Goal: Check status

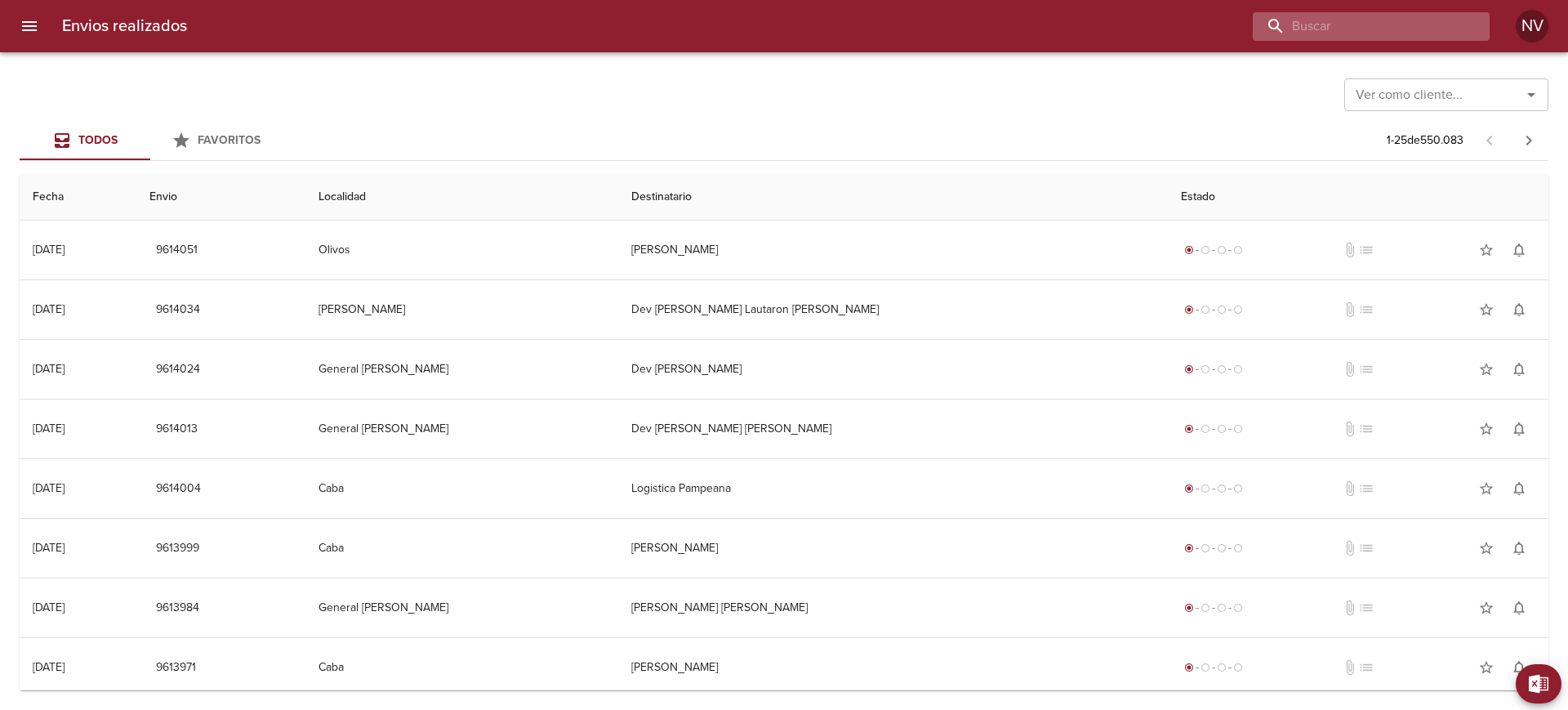
click at [1409, 36] on input "buscar" at bounding box center [1357, 26] width 209 height 29
paste input "9574485"
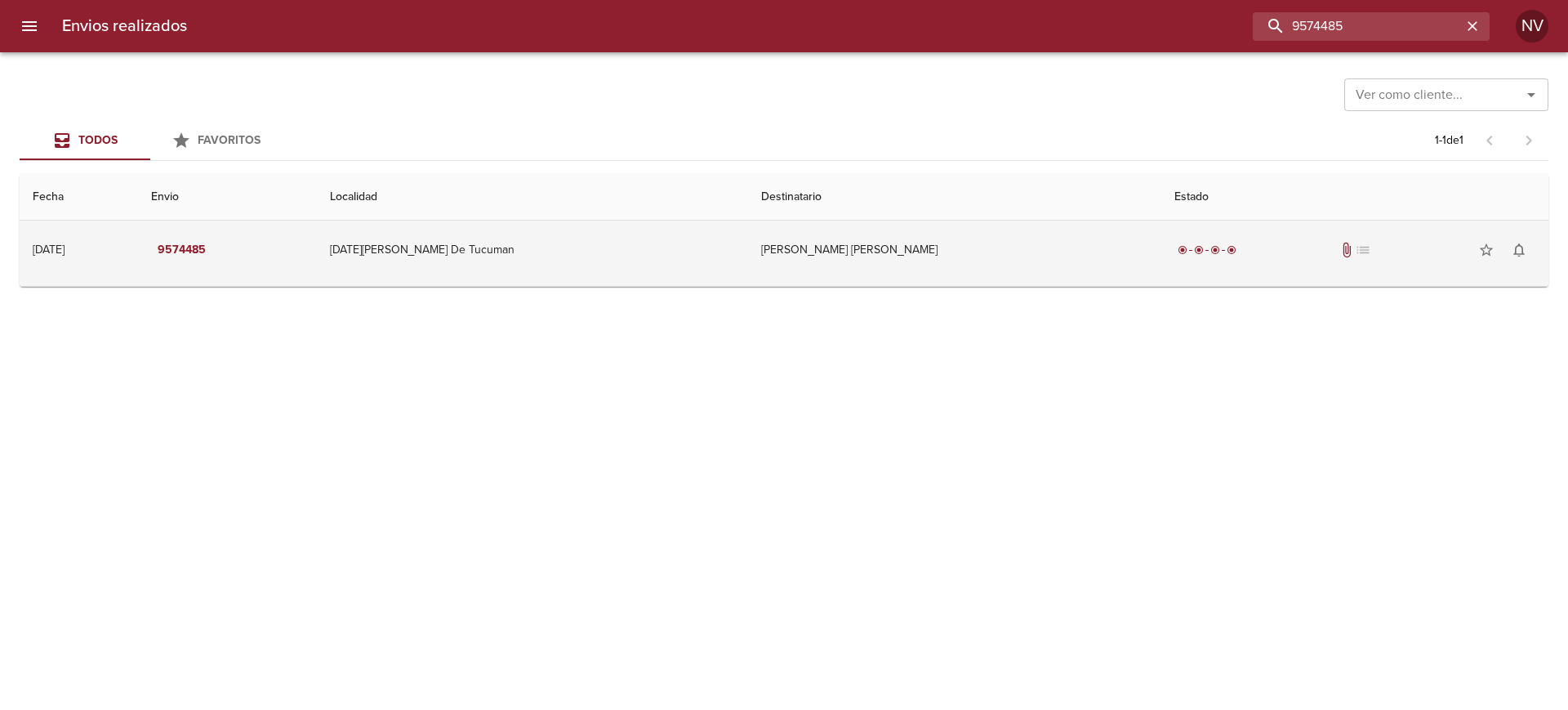
type input "9574485"
click at [873, 265] on td "[PERSON_NAME] [PERSON_NAME]" at bounding box center [955, 250] width 414 height 59
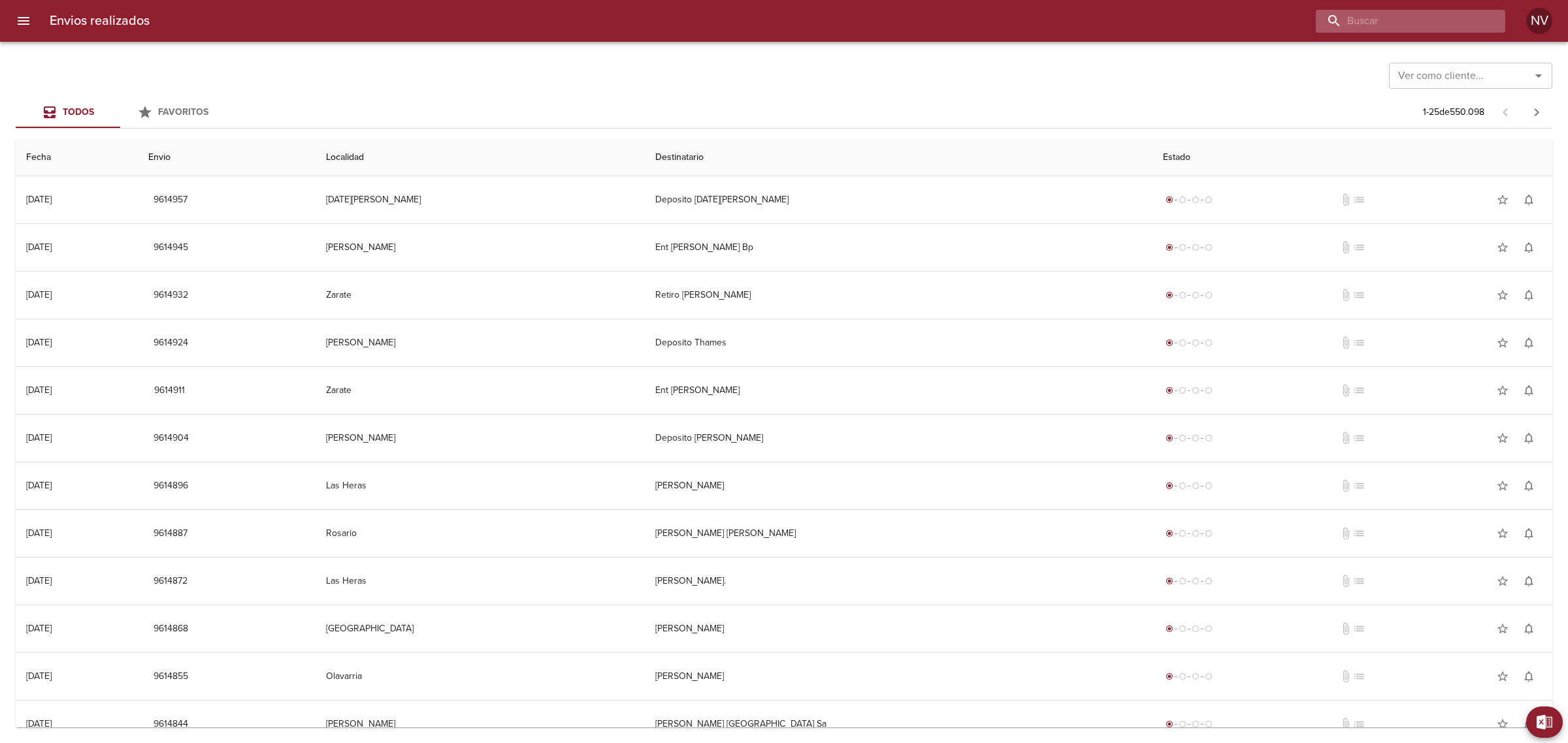
click at [1478, 18] on input "buscar" at bounding box center [1399, 21] width 167 height 23
paste input "9578523"
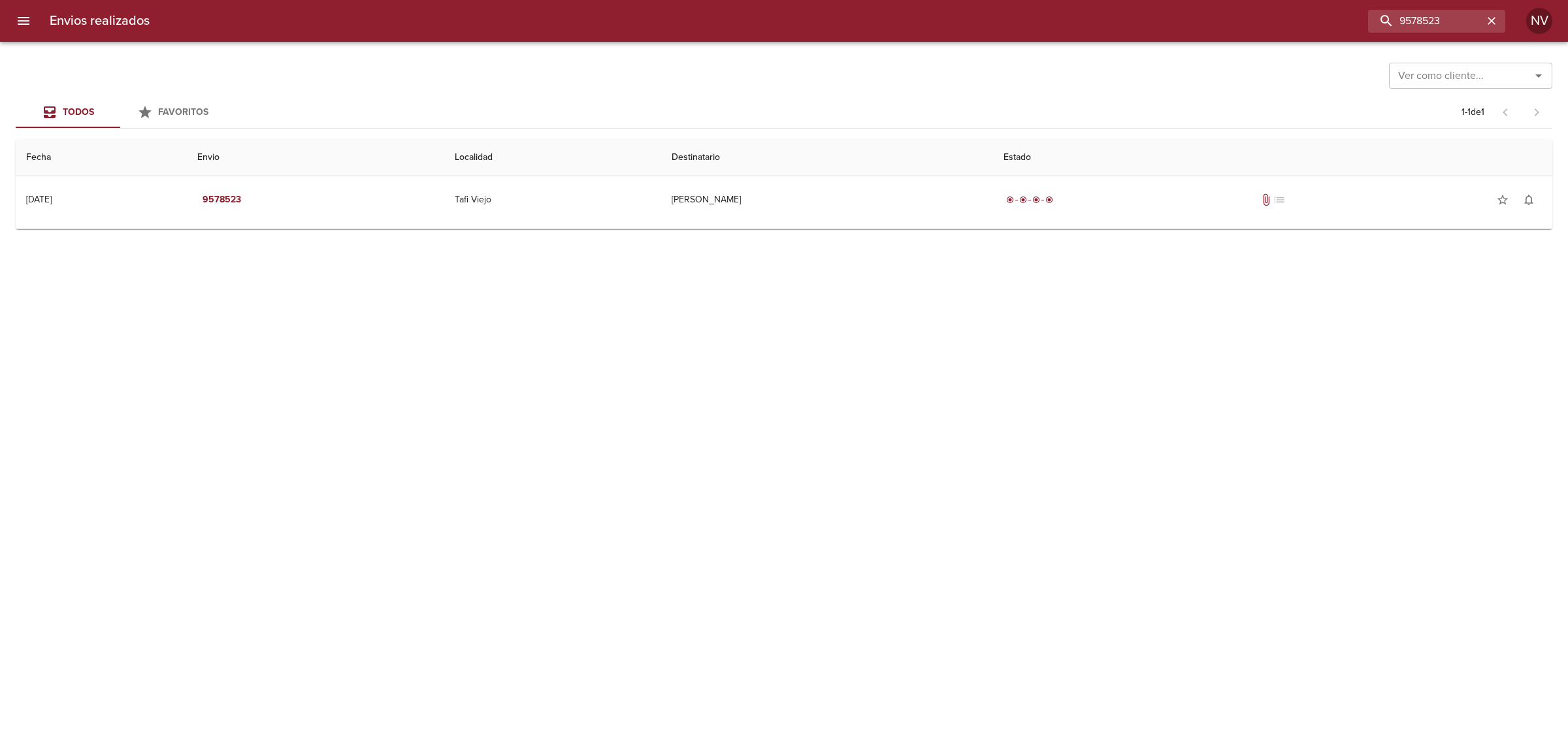
click at [1040, 224] on td "Guia : 9578523" at bounding box center [784, 226] width 1537 height 5
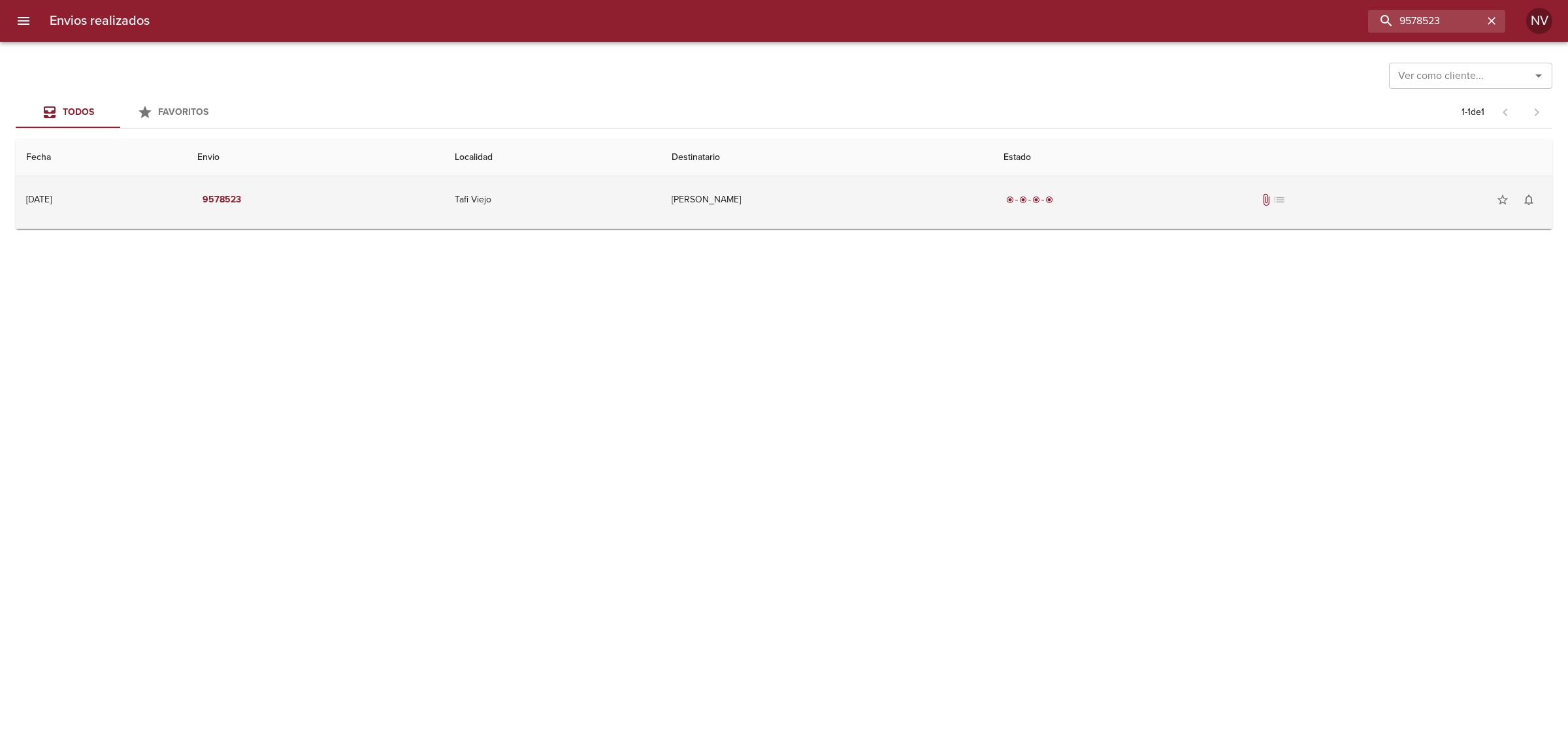
click at [869, 210] on td "[PERSON_NAME]" at bounding box center [827, 200] width 332 height 47
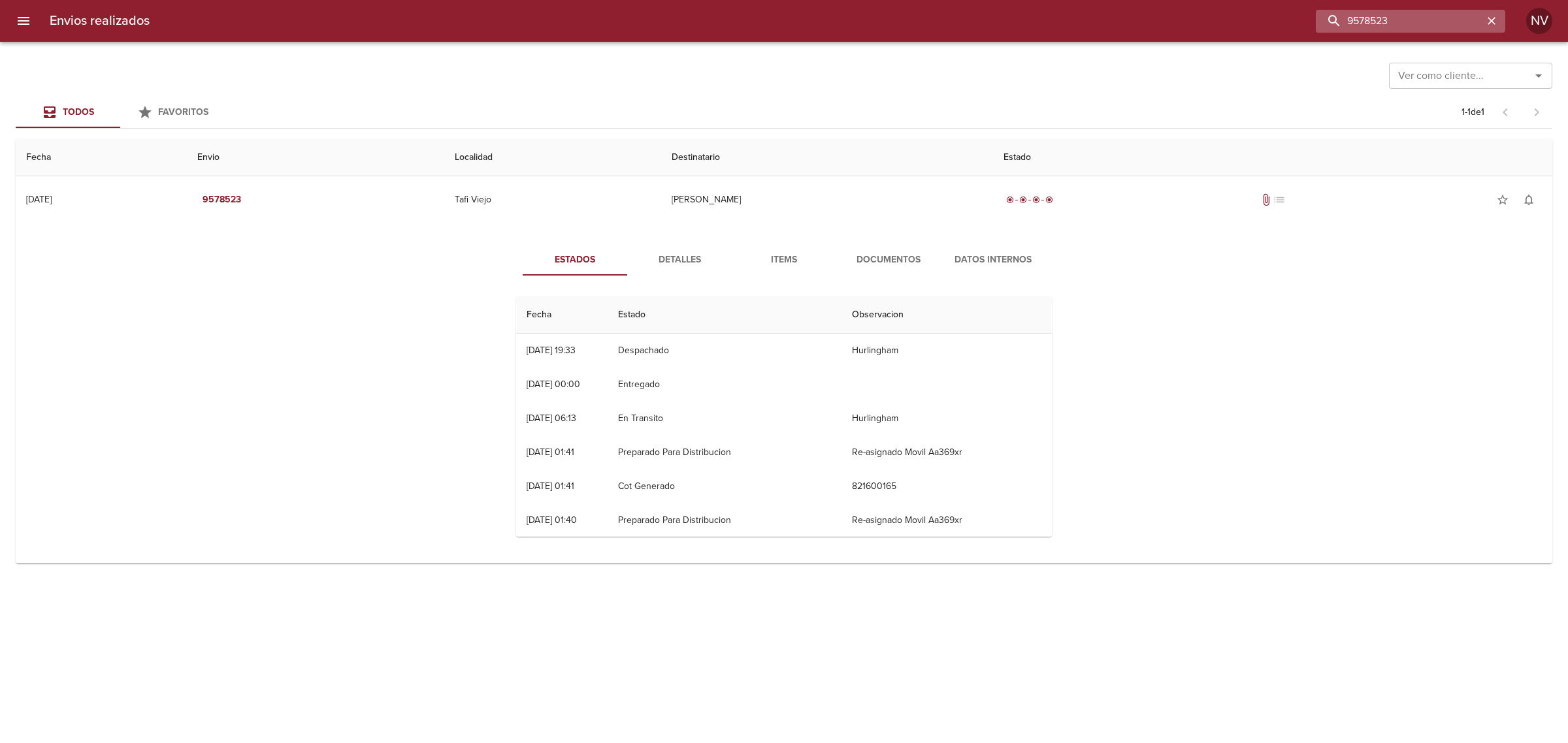
click at [1403, 17] on input "9578523" at bounding box center [1399, 21] width 167 height 23
paste input "87298"
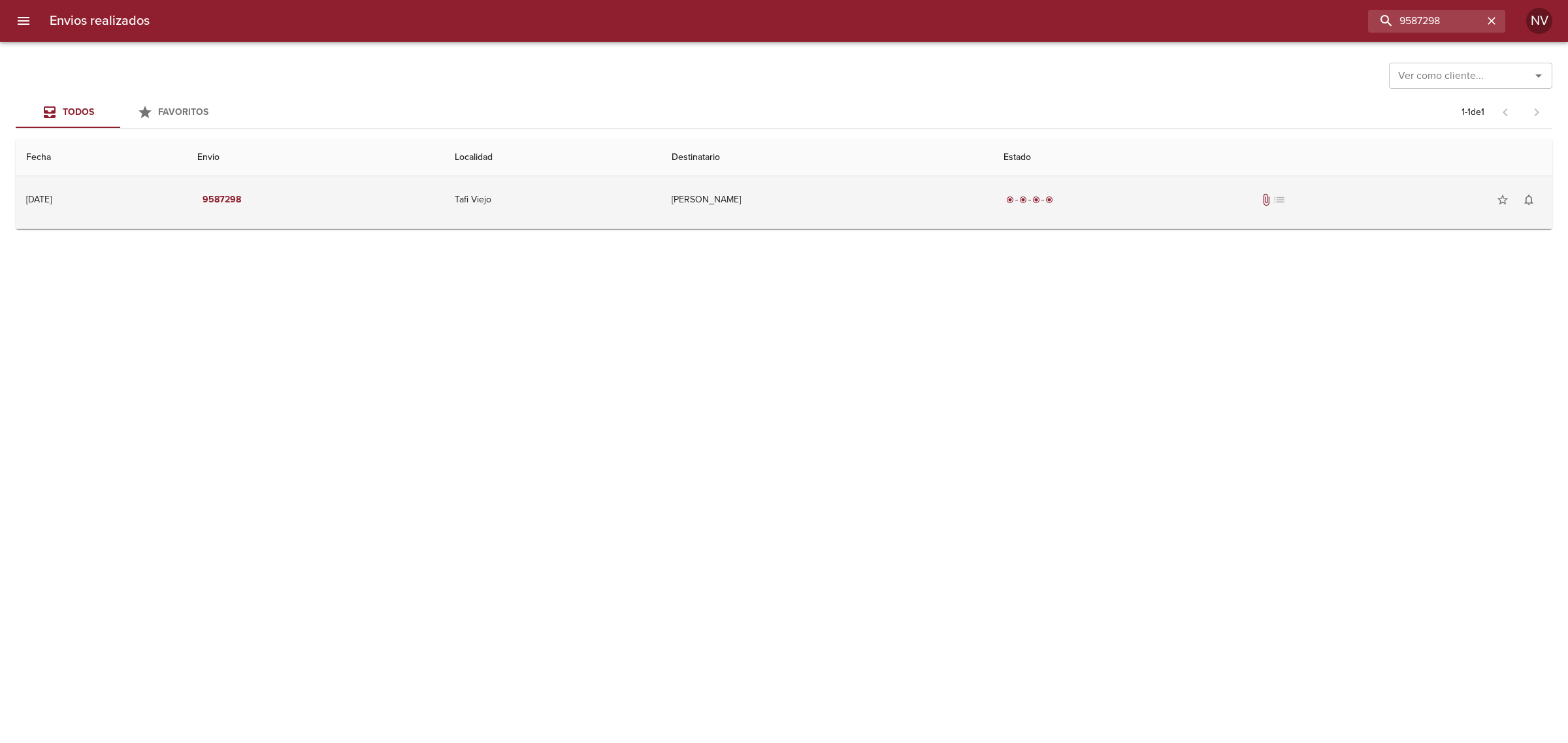
click at [917, 208] on td "[PERSON_NAME]" at bounding box center [827, 200] width 332 height 47
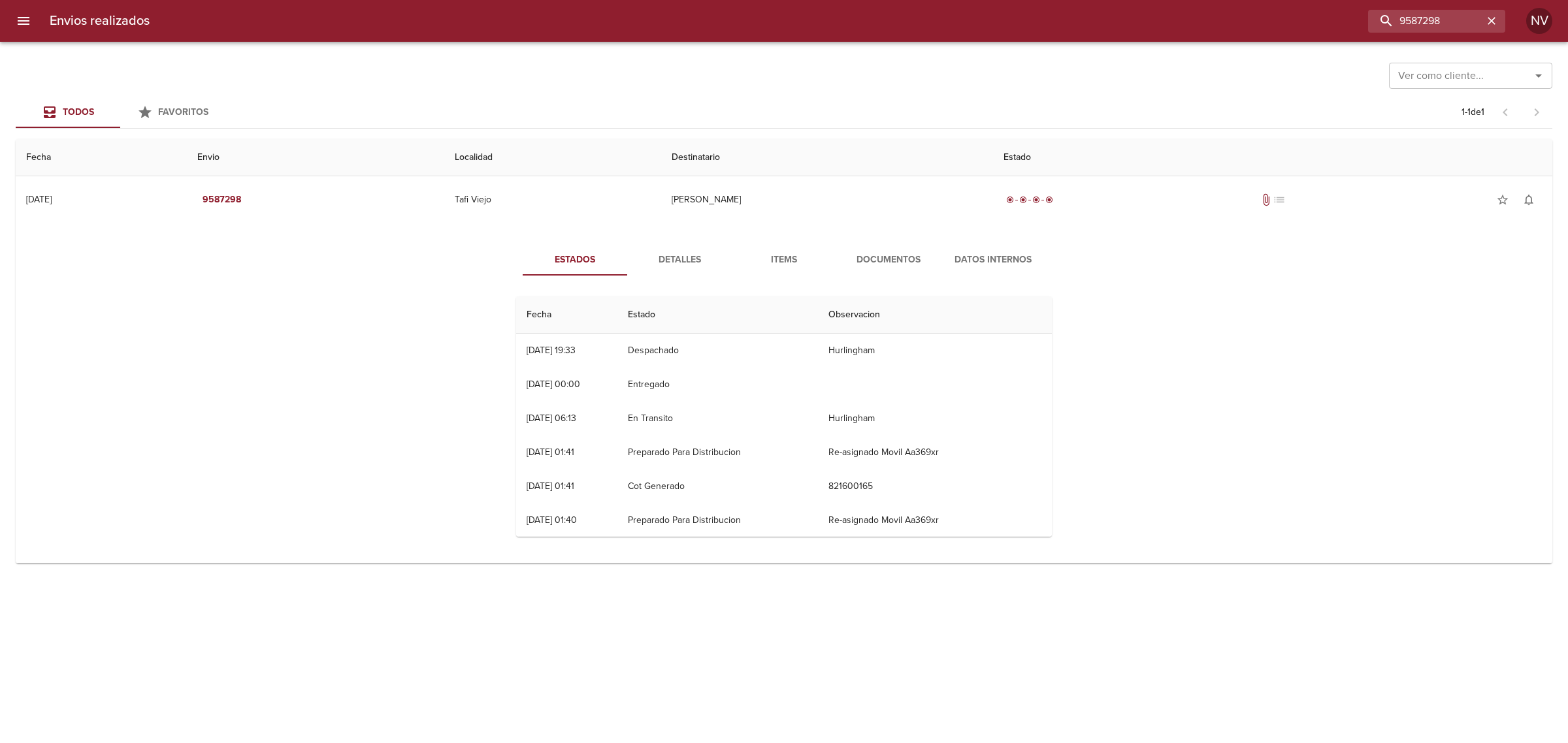
click at [733, 724] on div "Ver como cliente... Ver como cliente... Todos Favoritos 1 - 1 de 1 Fecha Envio …" at bounding box center [784, 392] width 1568 height 701
click at [1452, 26] on input "9587298" at bounding box center [1399, 21] width 167 height 23
paste input "417"
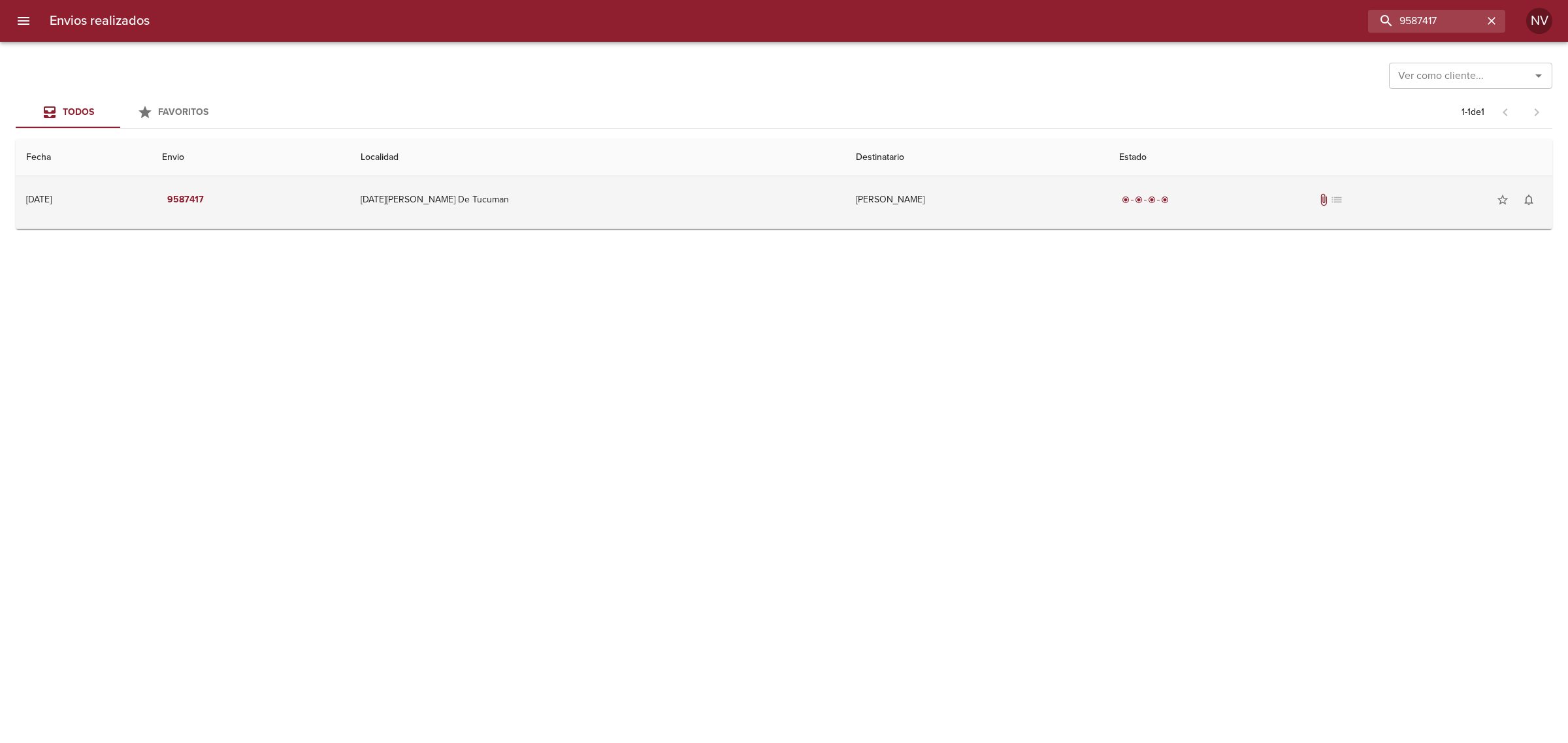
click at [1230, 207] on div "radio_button_checked radio_button_checked radio_button_checked radio_button_che…" at bounding box center [1330, 199] width 423 height 26
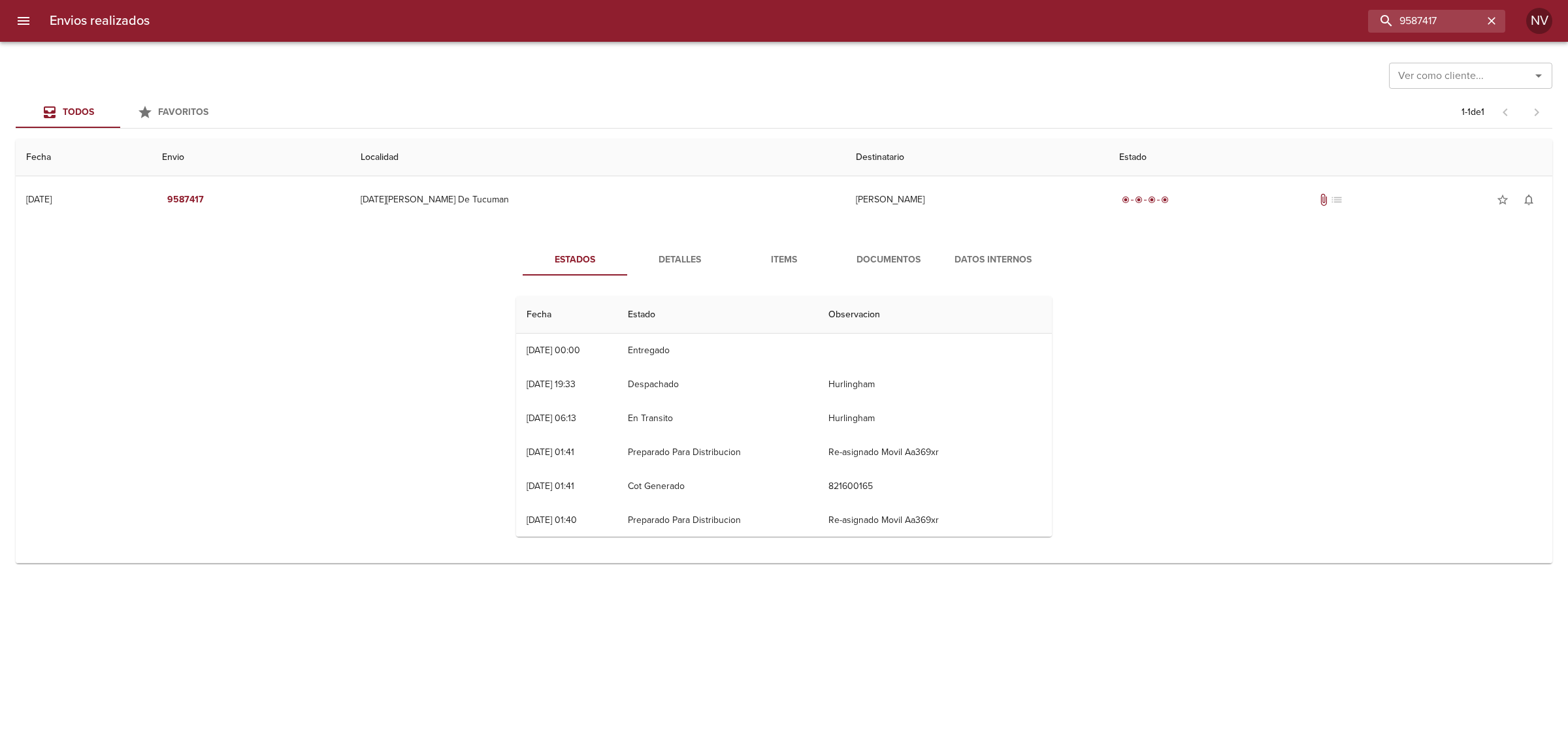
click at [1424, 41] on div "Envios realizados 9587417 NV" at bounding box center [784, 21] width 1568 height 42
click at [1428, 29] on input "9587417" at bounding box center [1399, 21] width 167 height 23
paste input "78859"
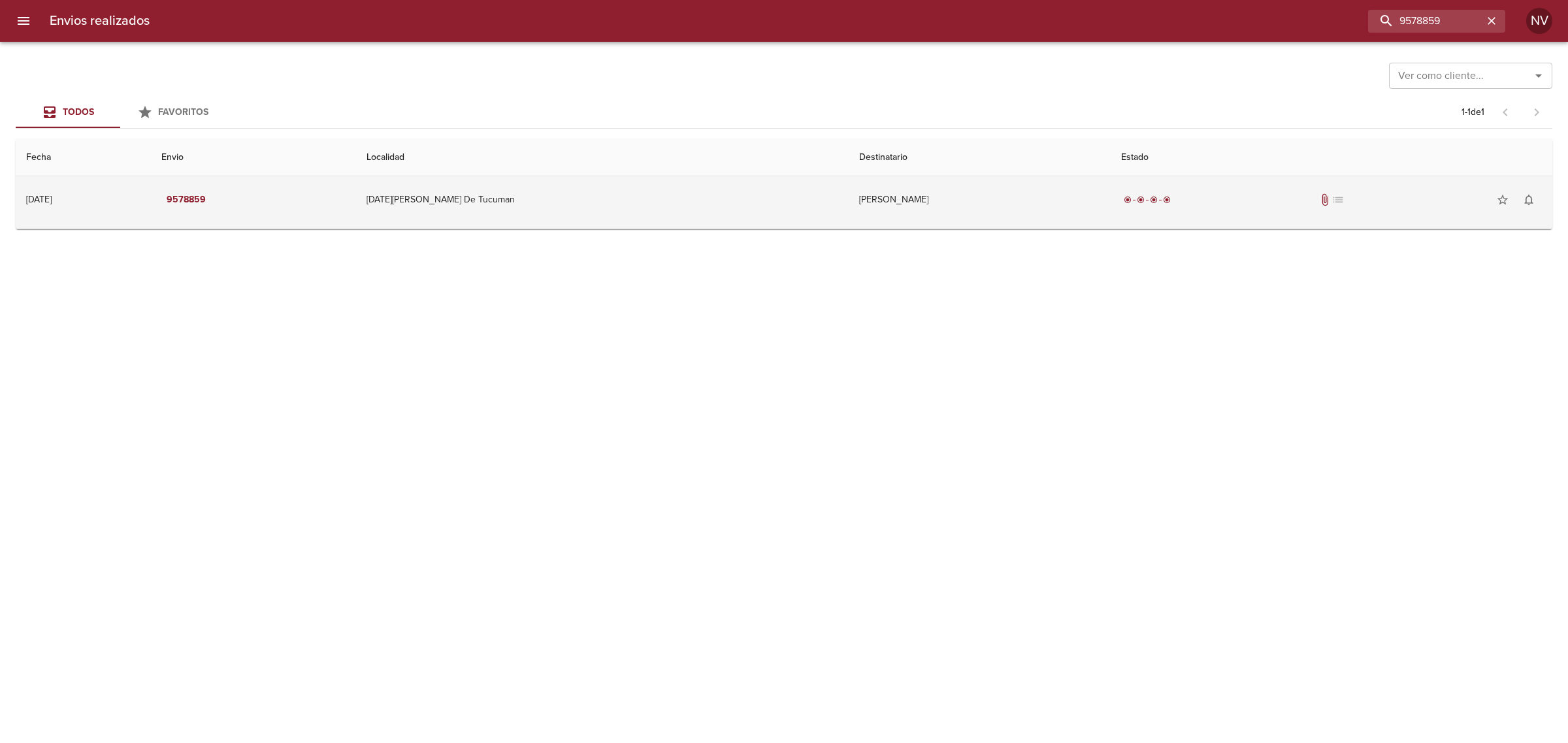
click at [1201, 202] on div "radio_button_checked radio_button_checked radio_button_checked radio_button_che…" at bounding box center [1332, 199] width 421 height 26
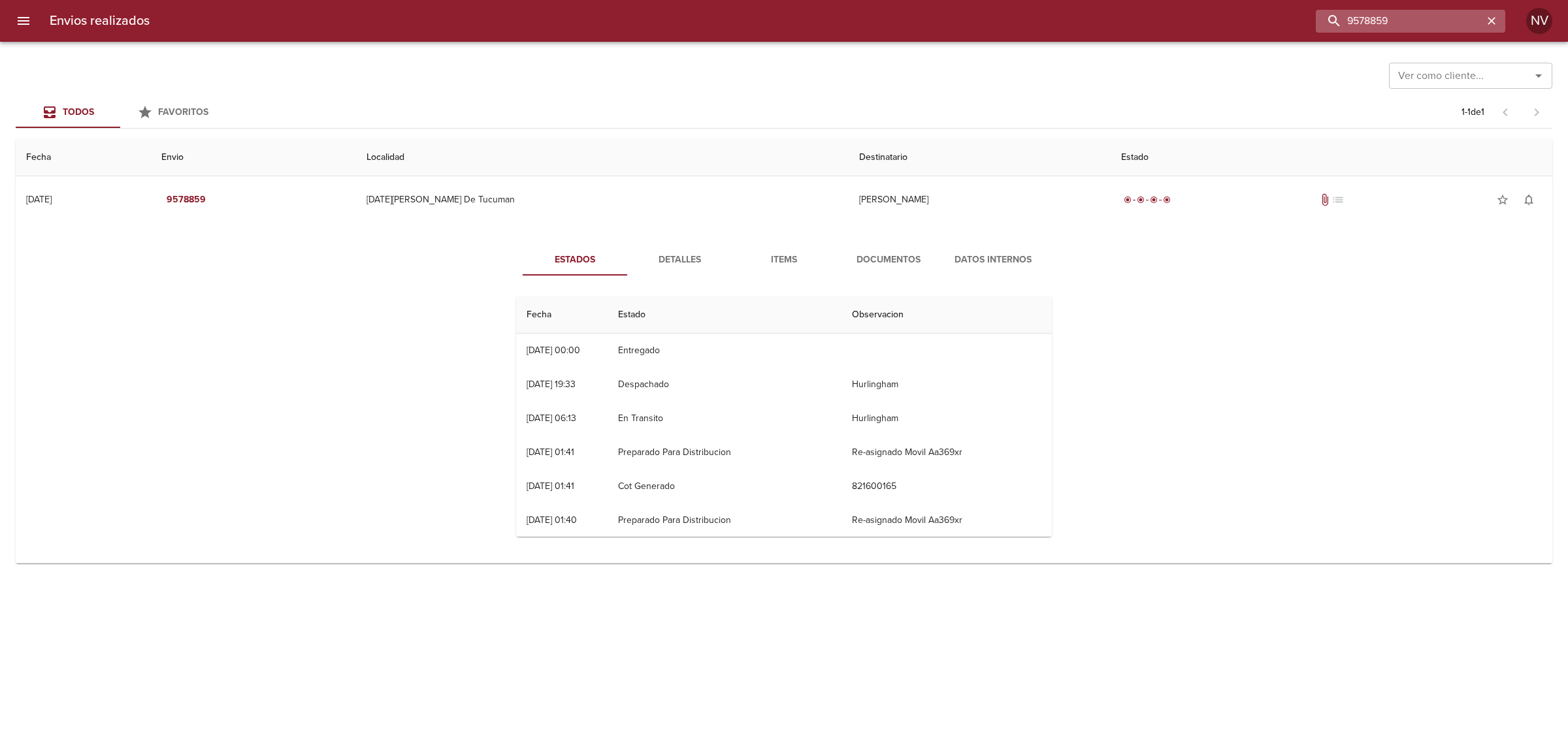
click at [1431, 18] on input "9578859" at bounding box center [1399, 21] width 167 height 23
paste input "4537"
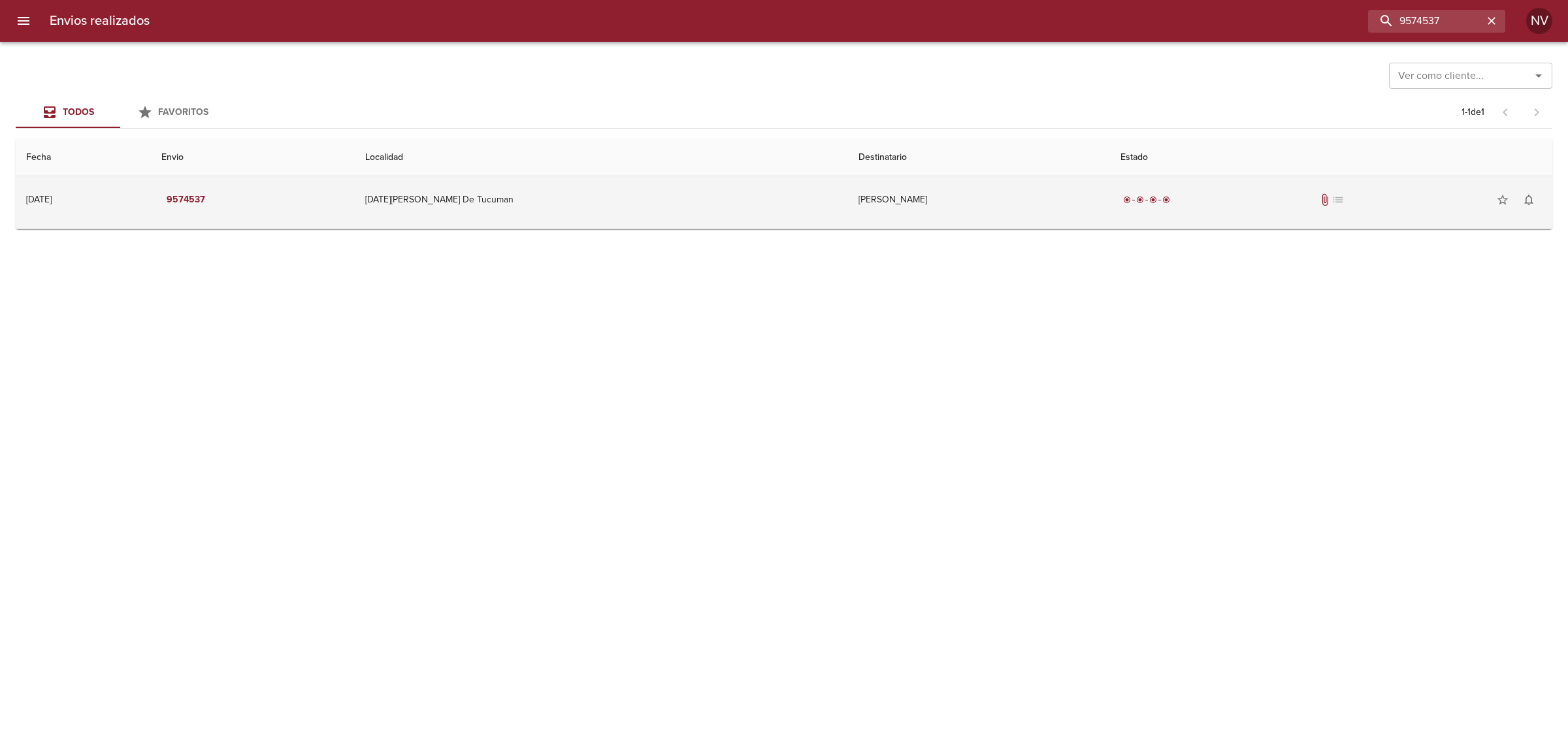
click at [1056, 219] on td "Maria Nieva" at bounding box center [979, 200] width 263 height 47
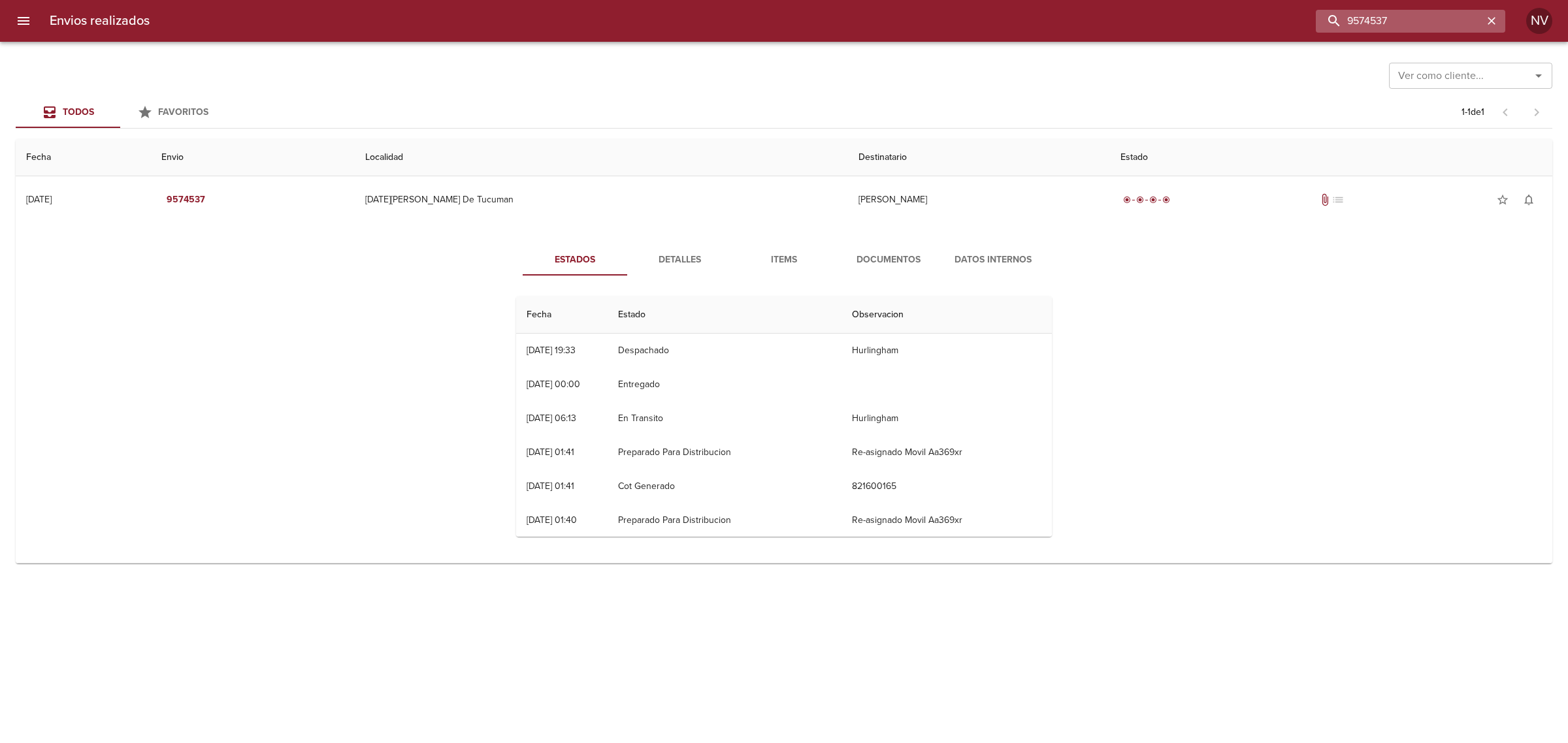
click at [1416, 26] on input "9574537" at bounding box center [1399, 21] width 167 height 23
paste input "84143"
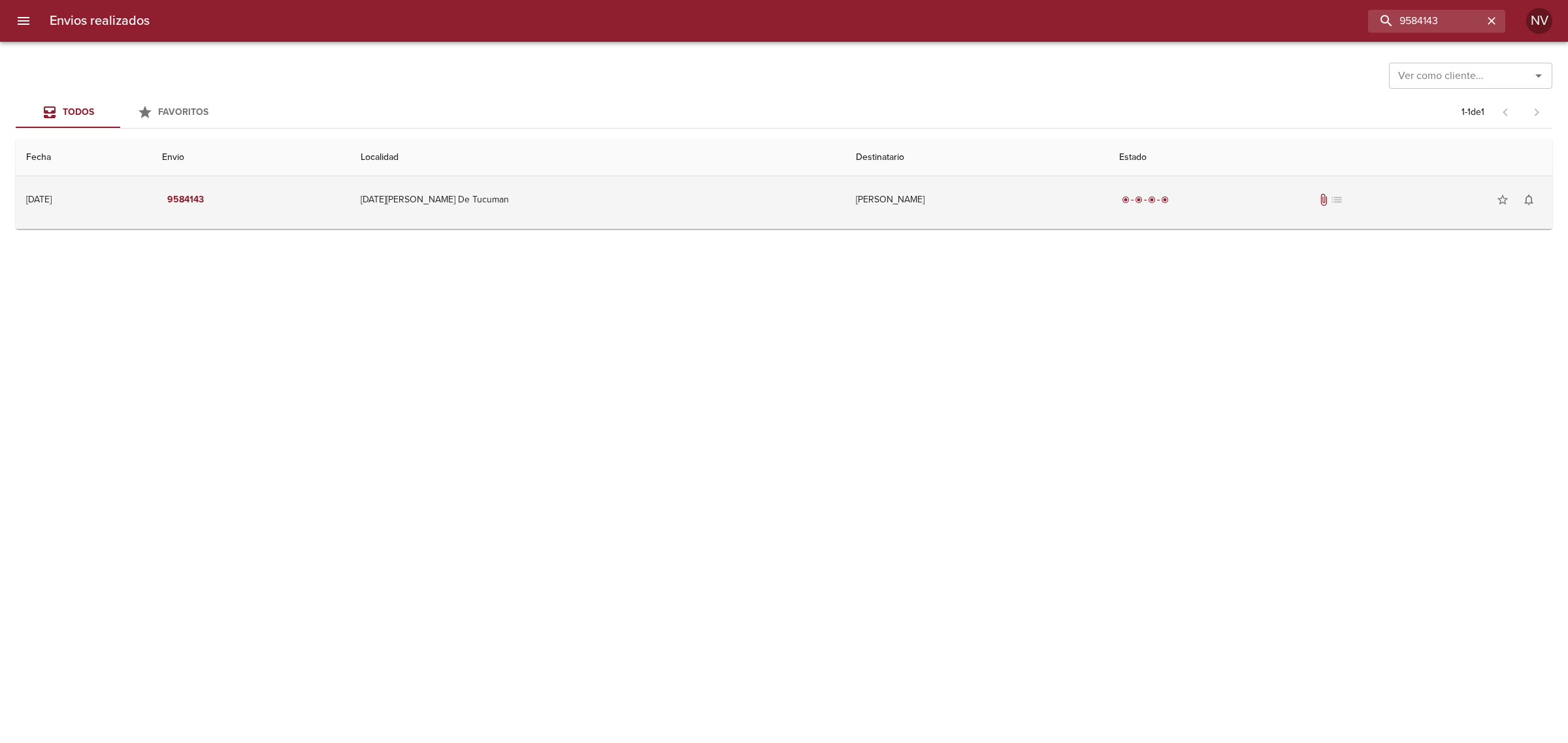
click at [977, 204] on td "Miguel Esteban Iacon" at bounding box center [977, 200] width 263 height 47
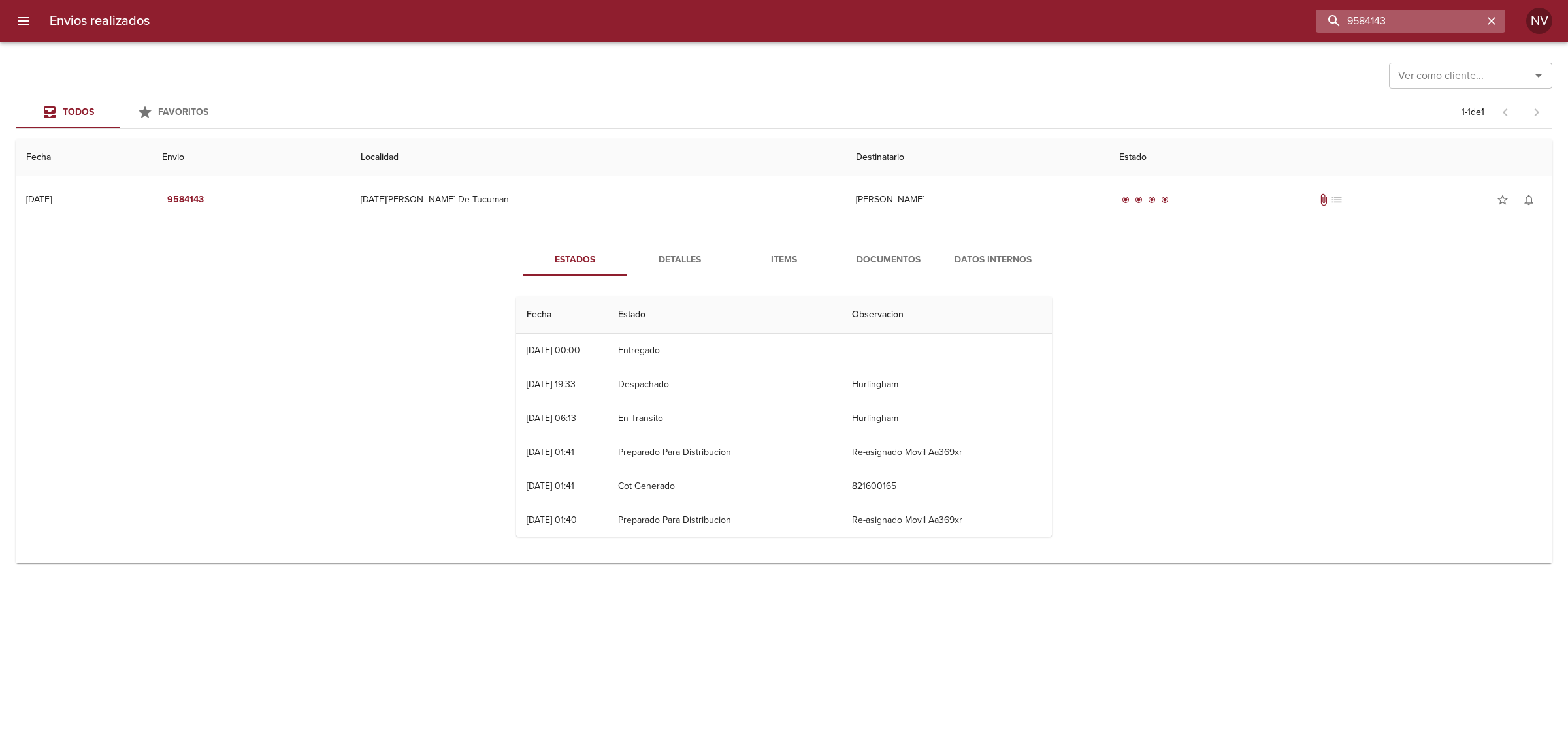
click at [1455, 25] on input "9584143" at bounding box center [1399, 21] width 167 height 23
paste input "7298"
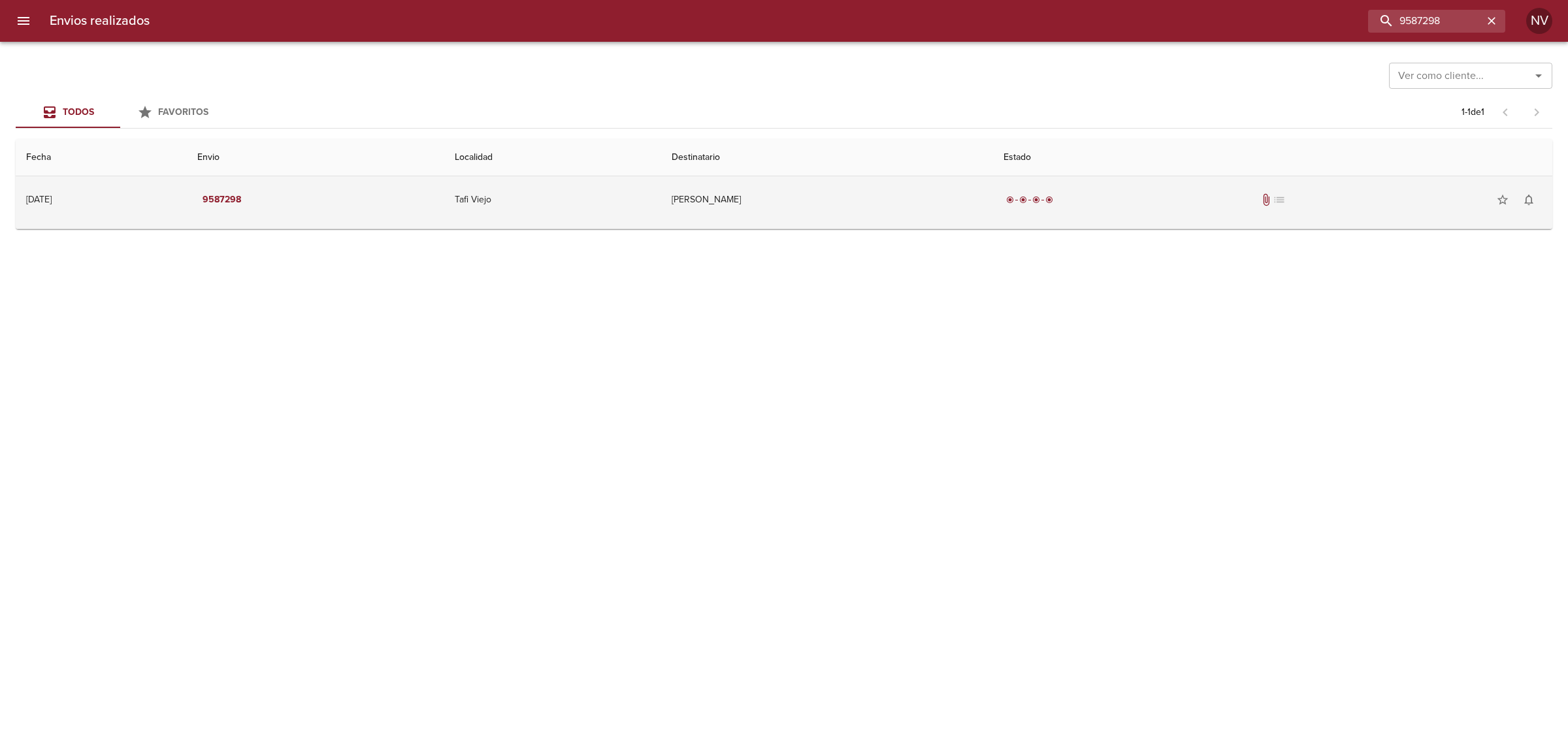
click at [905, 212] on td "Cesar Andres Veglia" at bounding box center [827, 200] width 332 height 47
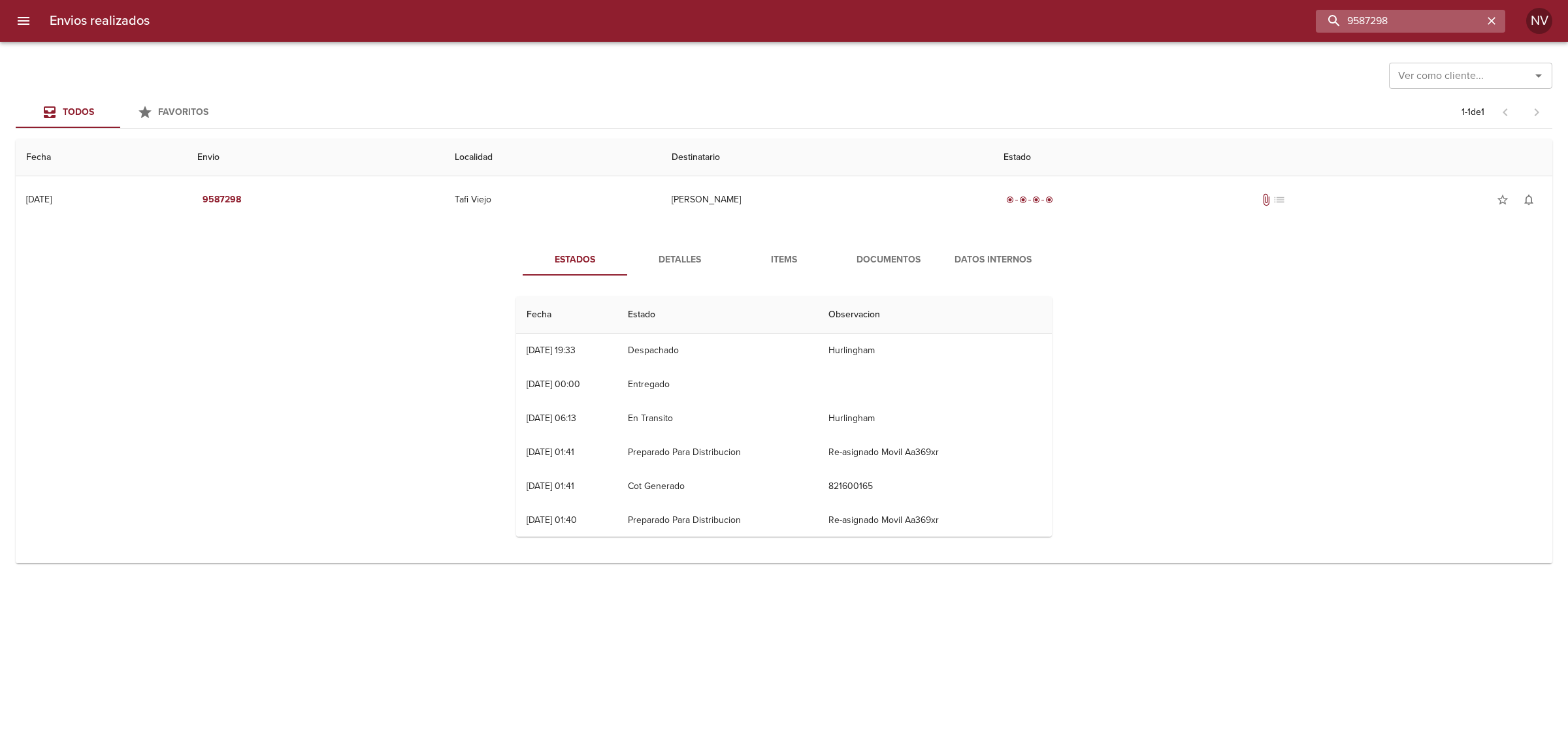
click at [1432, 21] on input "9587298" at bounding box center [1399, 21] width 167 height 23
paste input "78523"
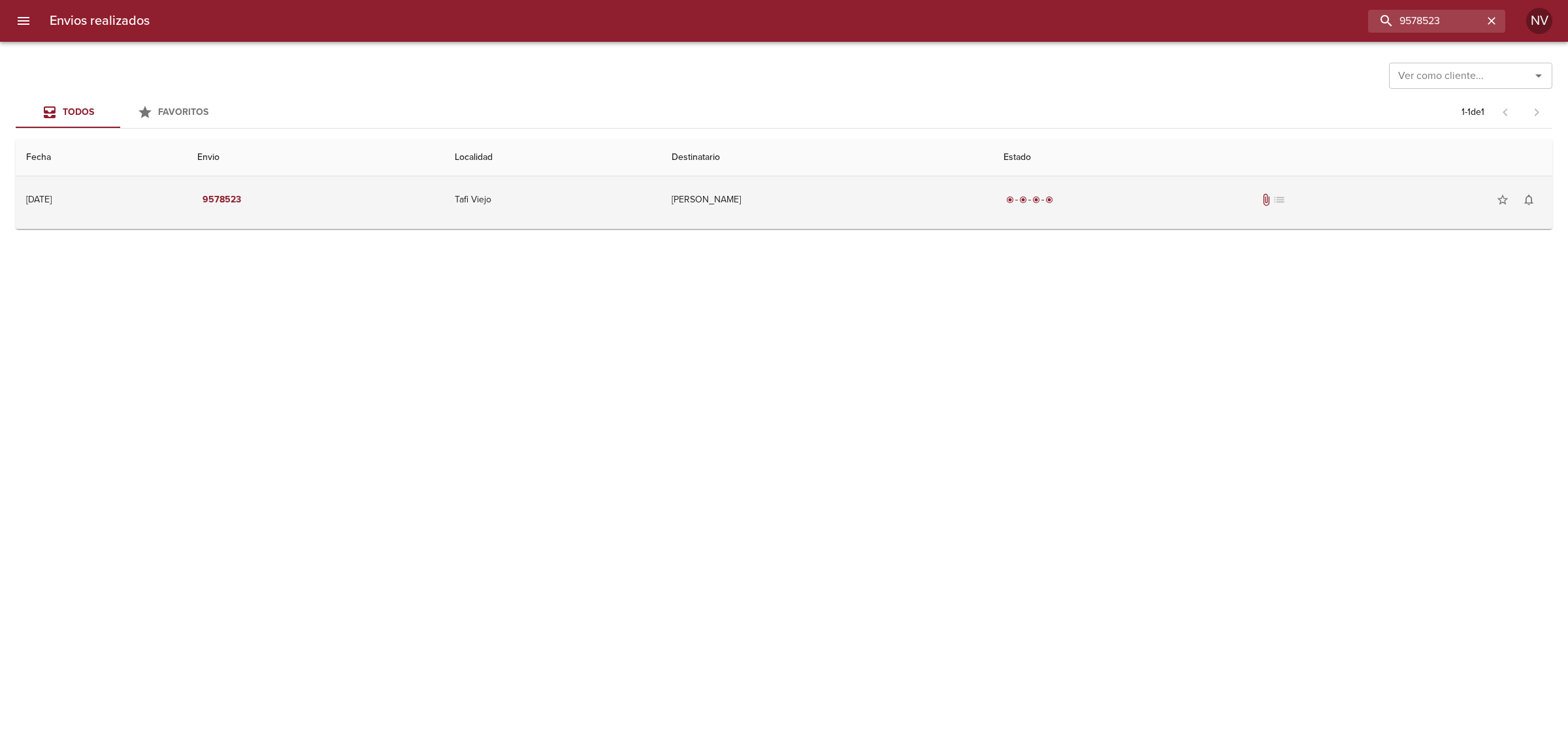
click at [1020, 206] on td "radio_button_checked radio_button_checked radio_button_checked radio_button_che…" at bounding box center [1273, 200] width 559 height 47
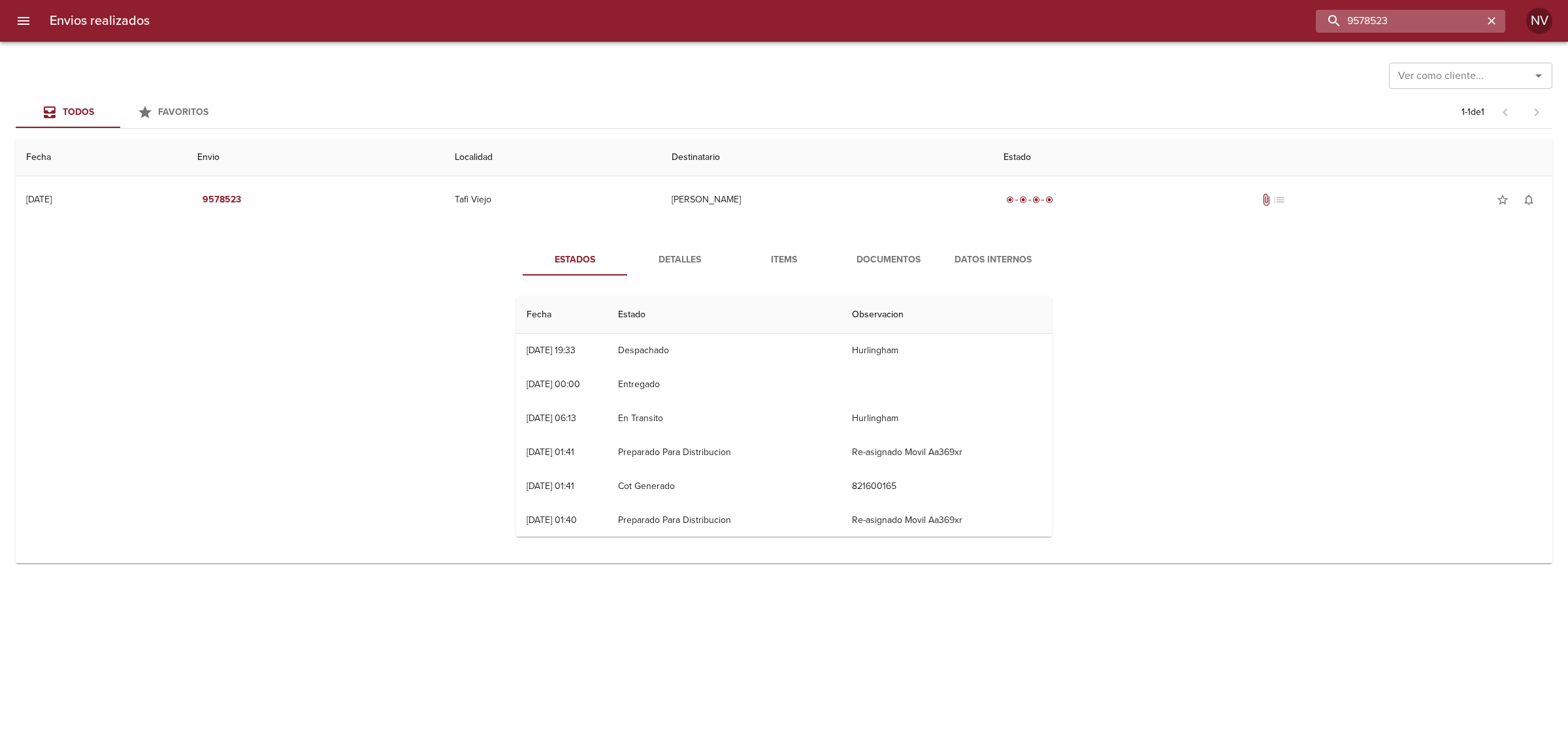
click at [1408, 24] on input "9578523" at bounding box center [1399, 21] width 167 height 23
paste input "671"
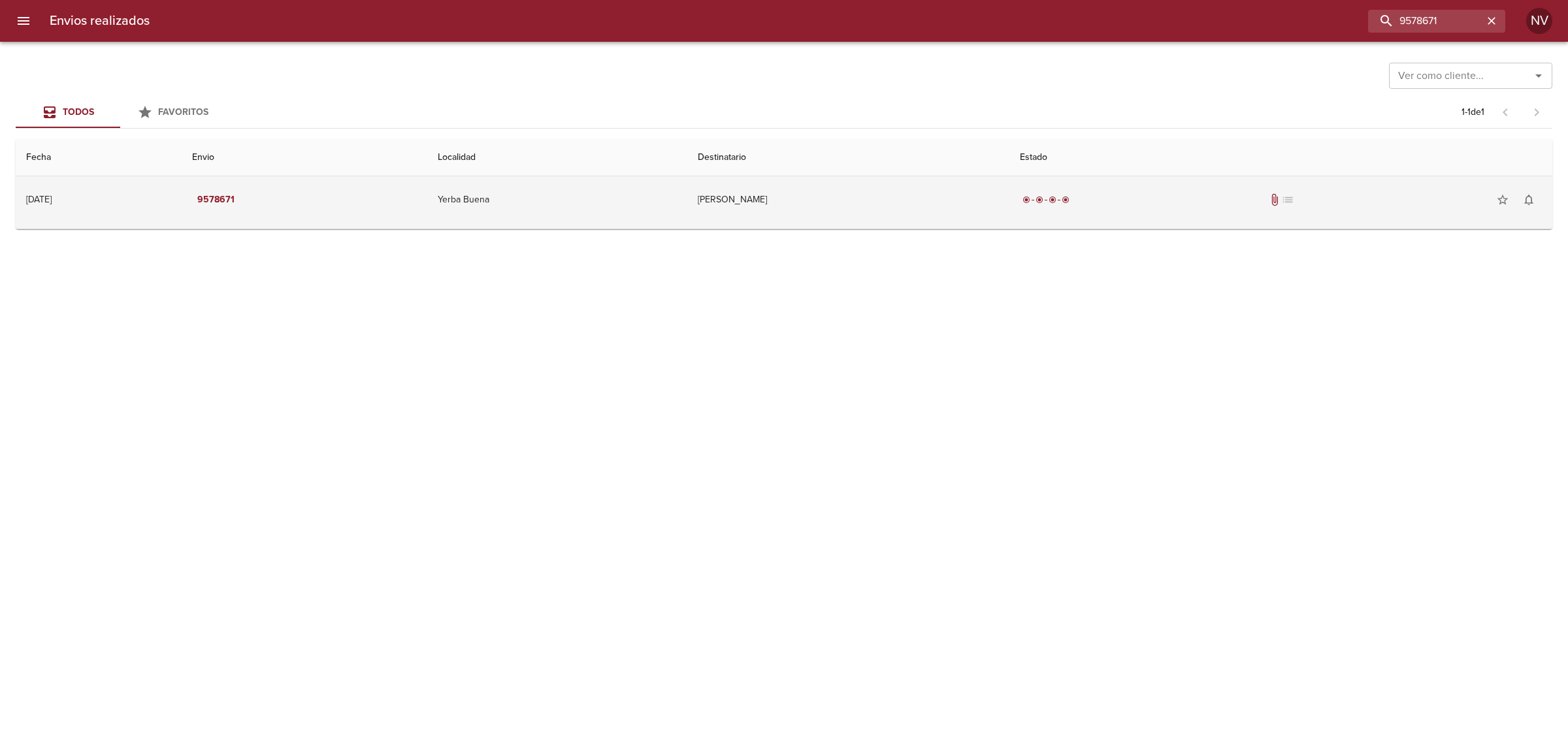
click at [868, 216] on td "Yanet Solana Lobo" at bounding box center [849, 200] width 322 height 47
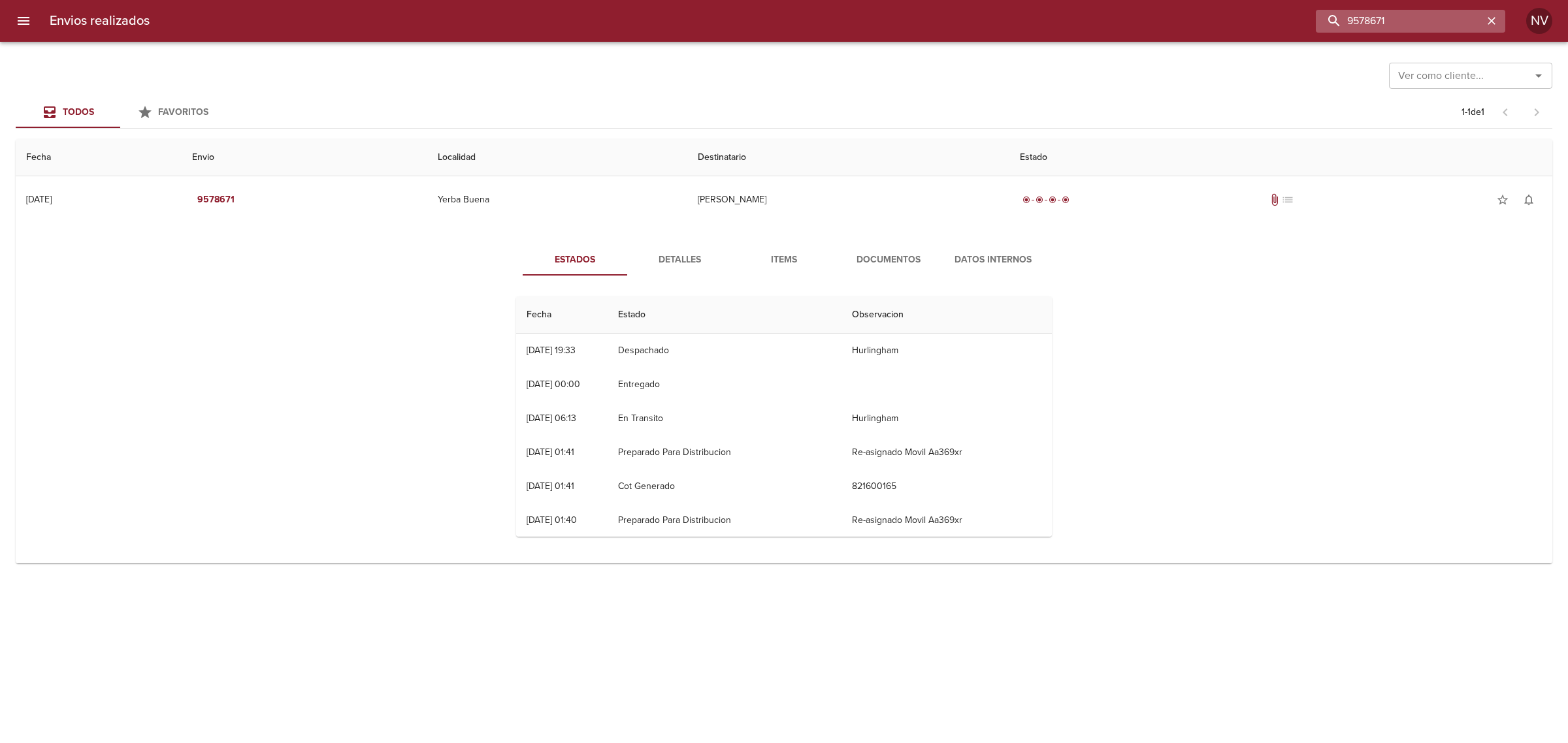
click at [1393, 10] on input "9578671" at bounding box center [1399, 21] width 167 height 23
paste input "87338"
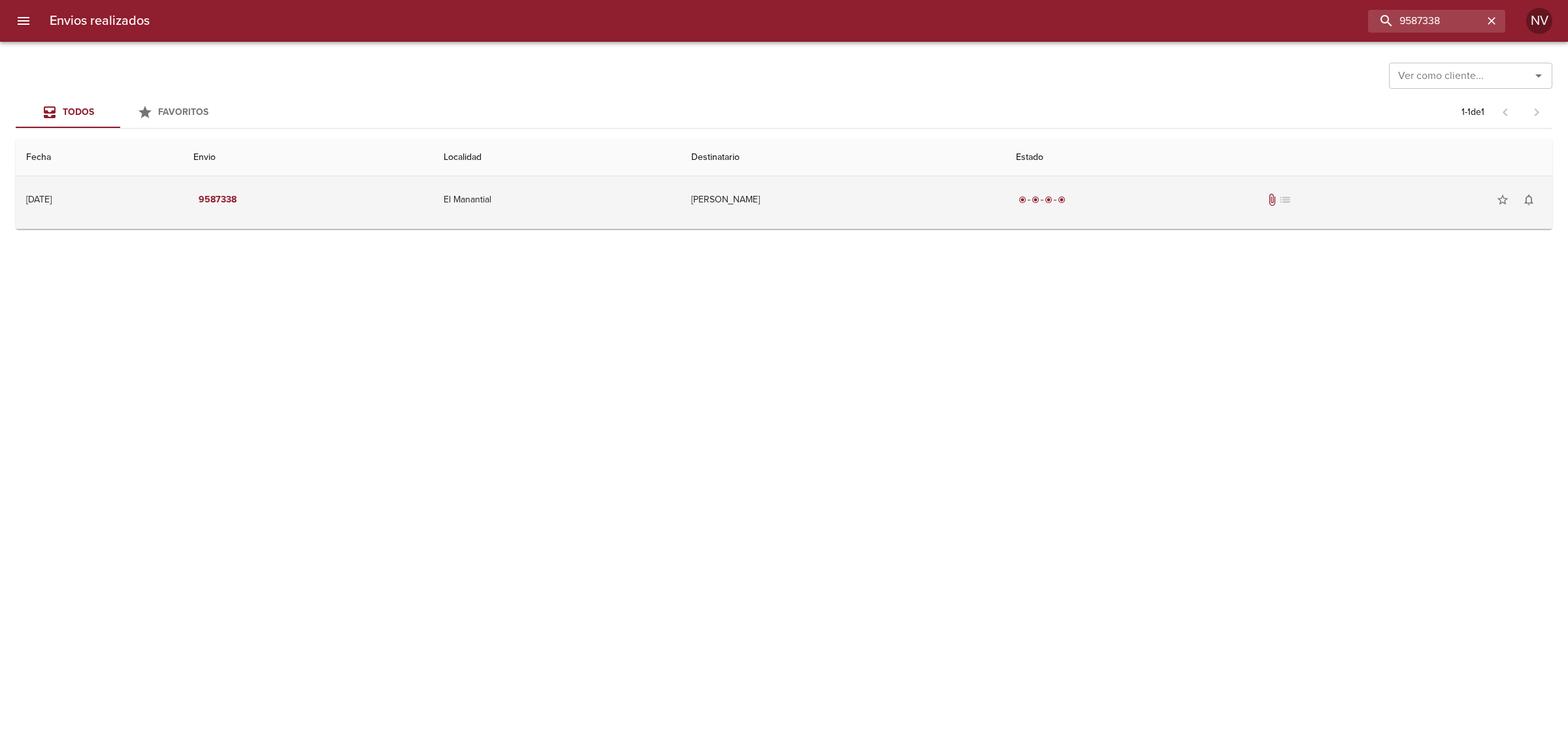
click at [984, 181] on td "Milagro Belen Pachec" at bounding box center [843, 200] width 325 height 47
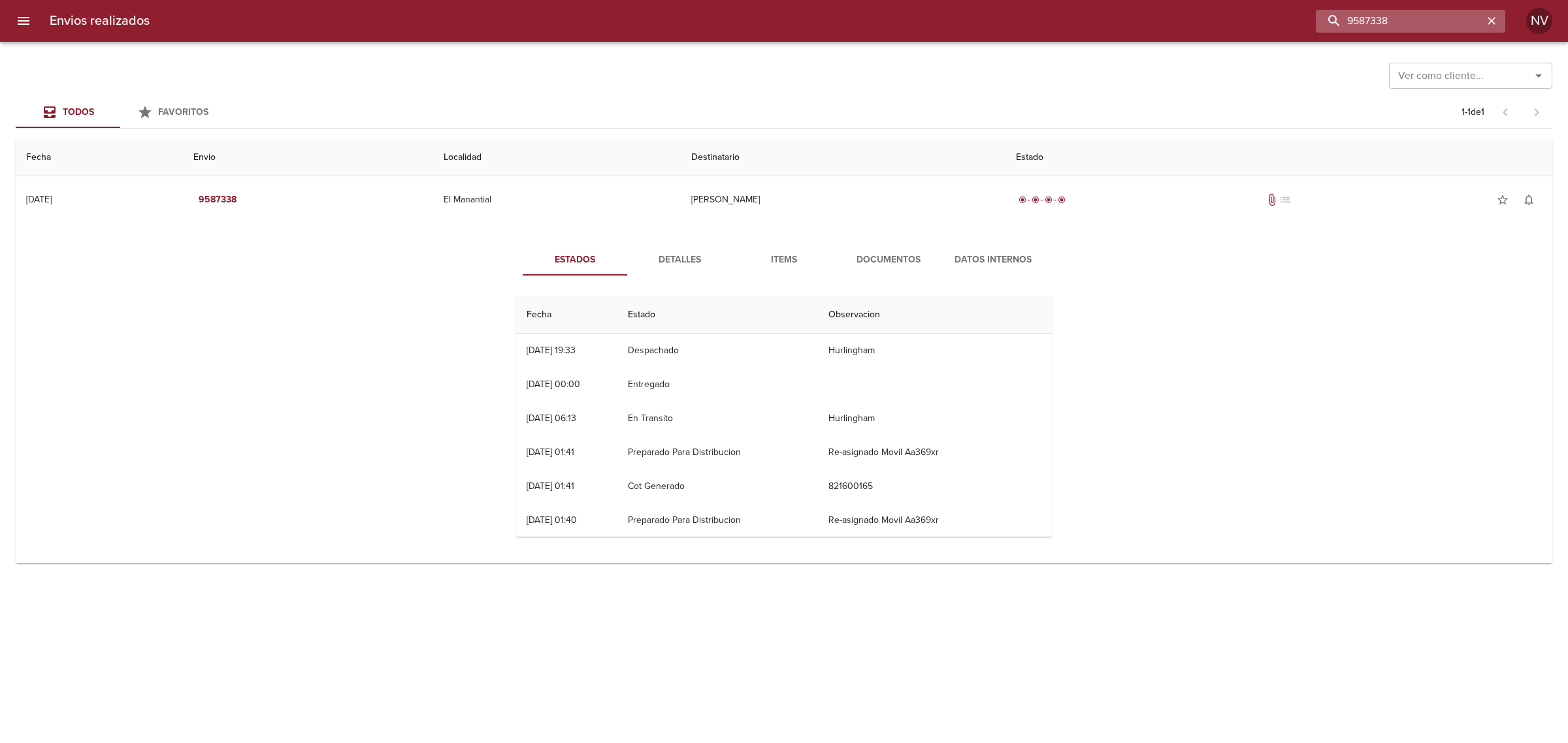
click at [1418, 23] on input "9587338" at bounding box center [1399, 21] width 167 height 23
paste input "69"
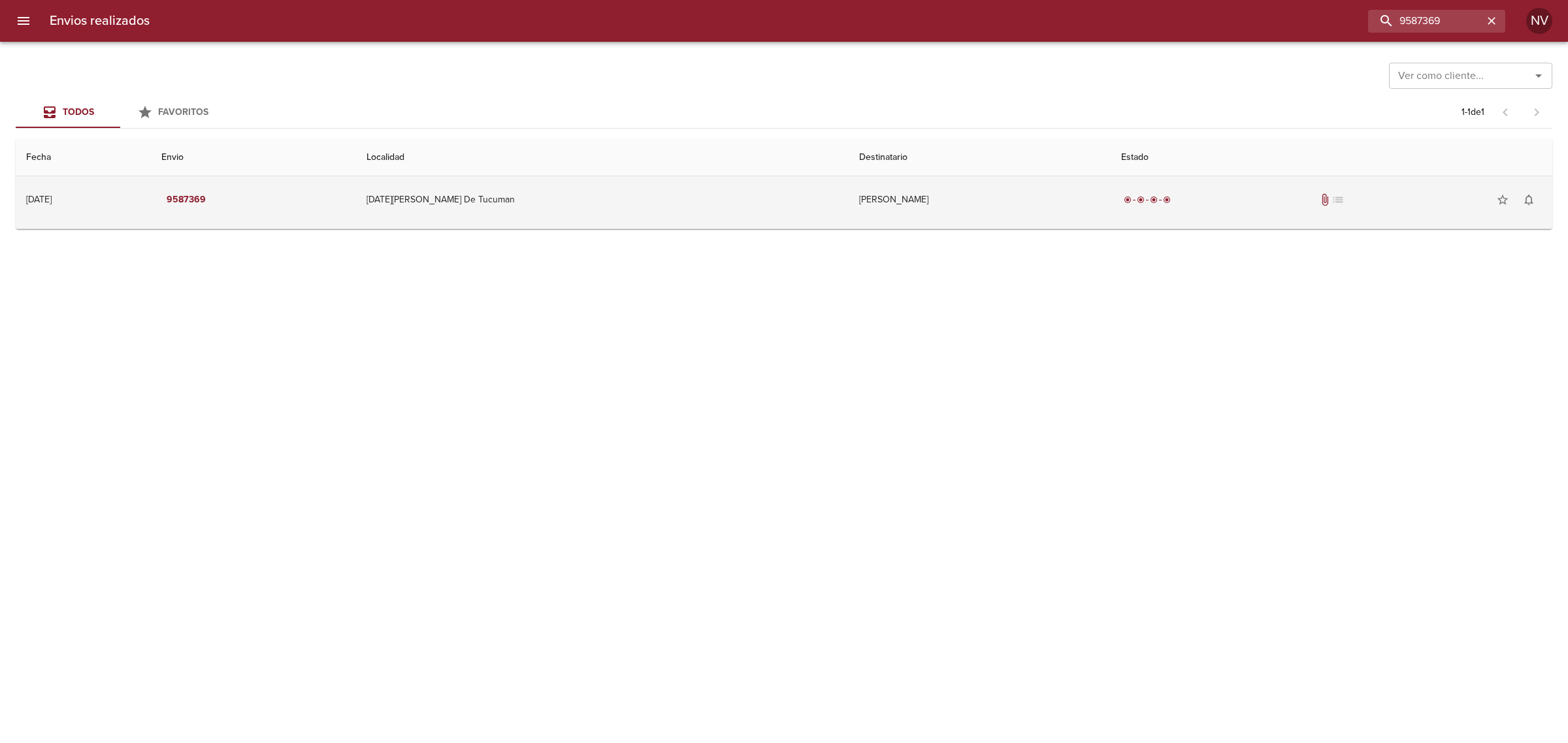
click at [1049, 207] on td "Sebastian Estofan" at bounding box center [980, 200] width 262 height 47
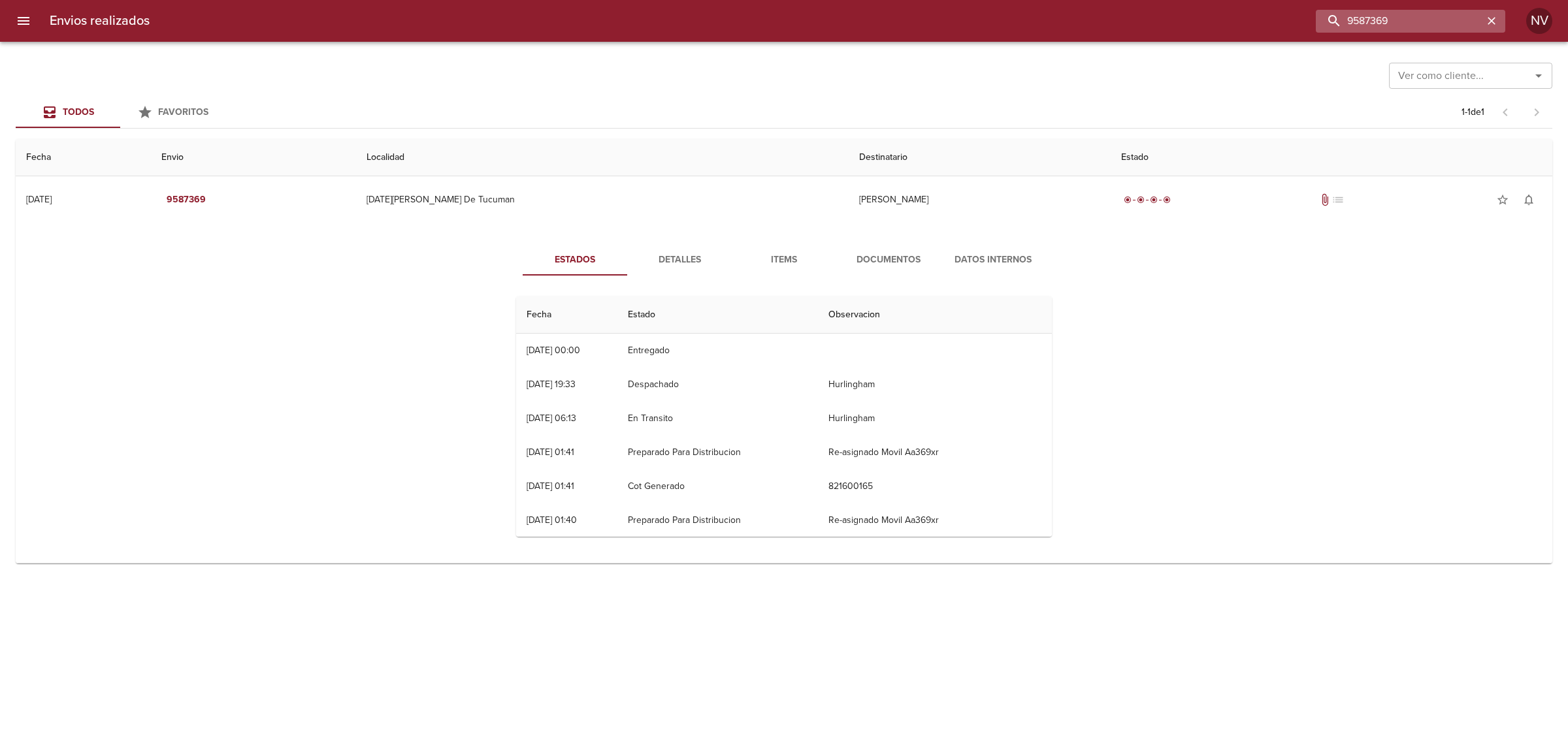
click at [1442, 30] on input "9587369" at bounding box center [1399, 21] width 167 height 23
paste input "74485"
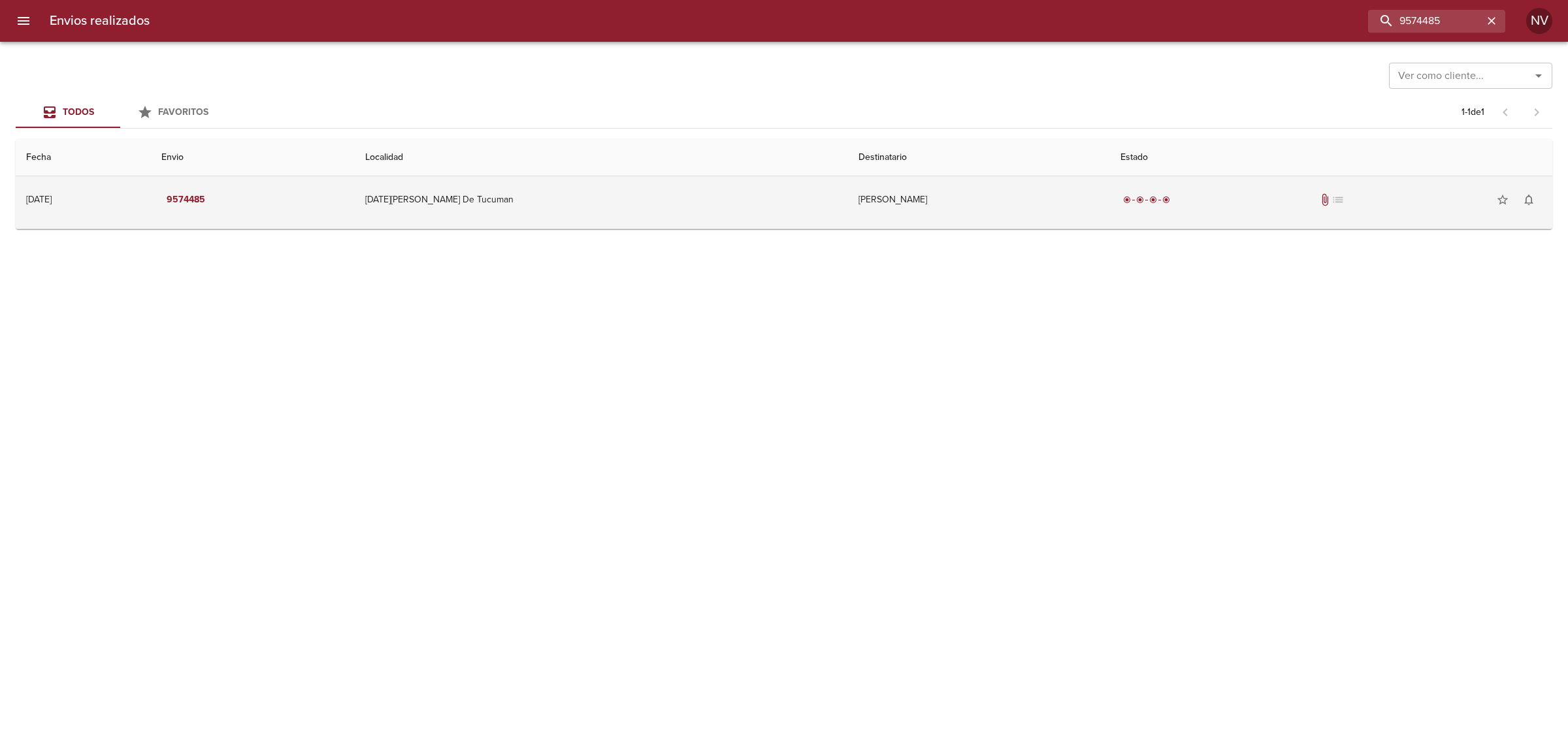
click at [719, 200] on td "[DATE][PERSON_NAME] De Tucuman" at bounding box center [601, 200] width 493 height 47
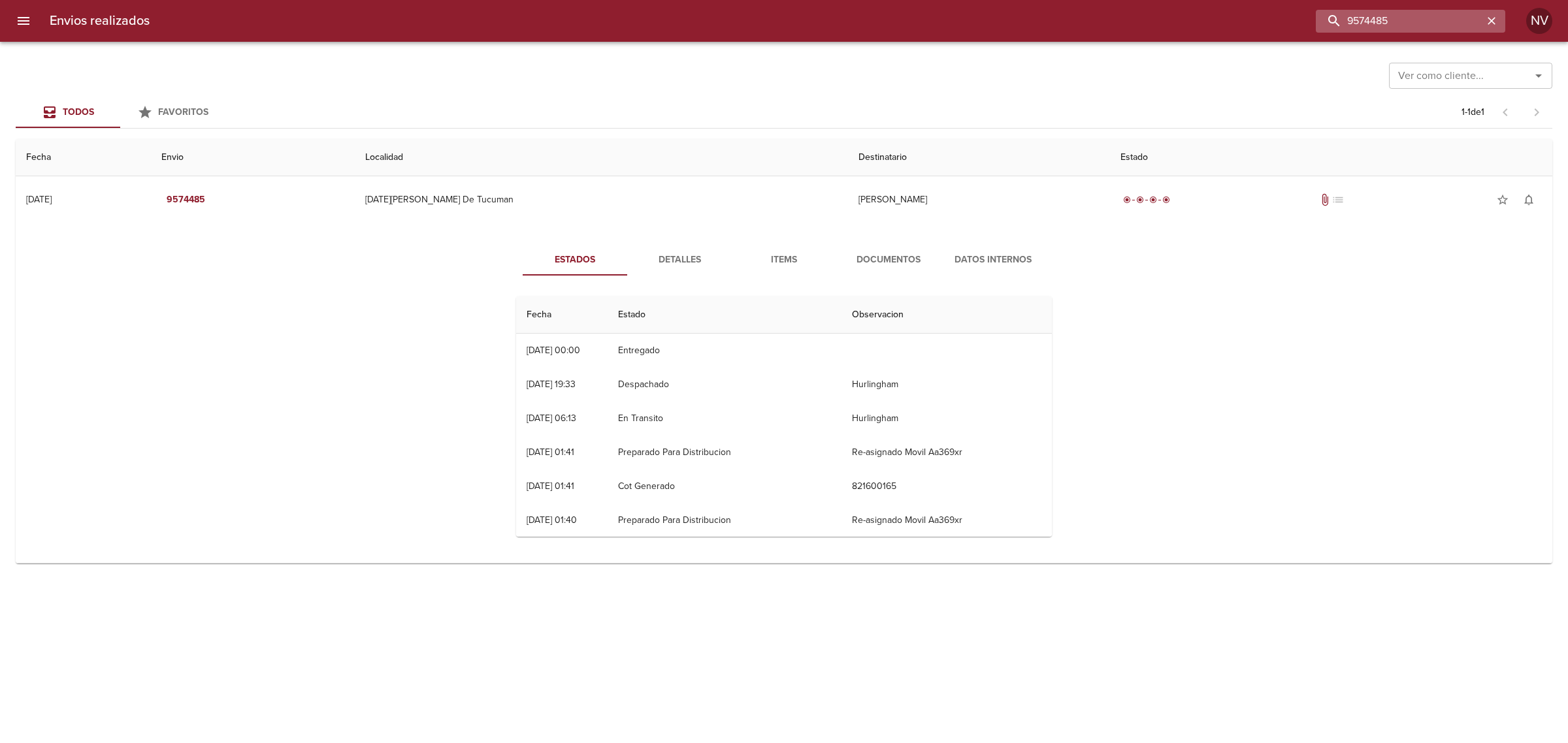
click at [1432, 21] on input "9574485" at bounding box center [1399, 21] width 167 height 23
paste input "537"
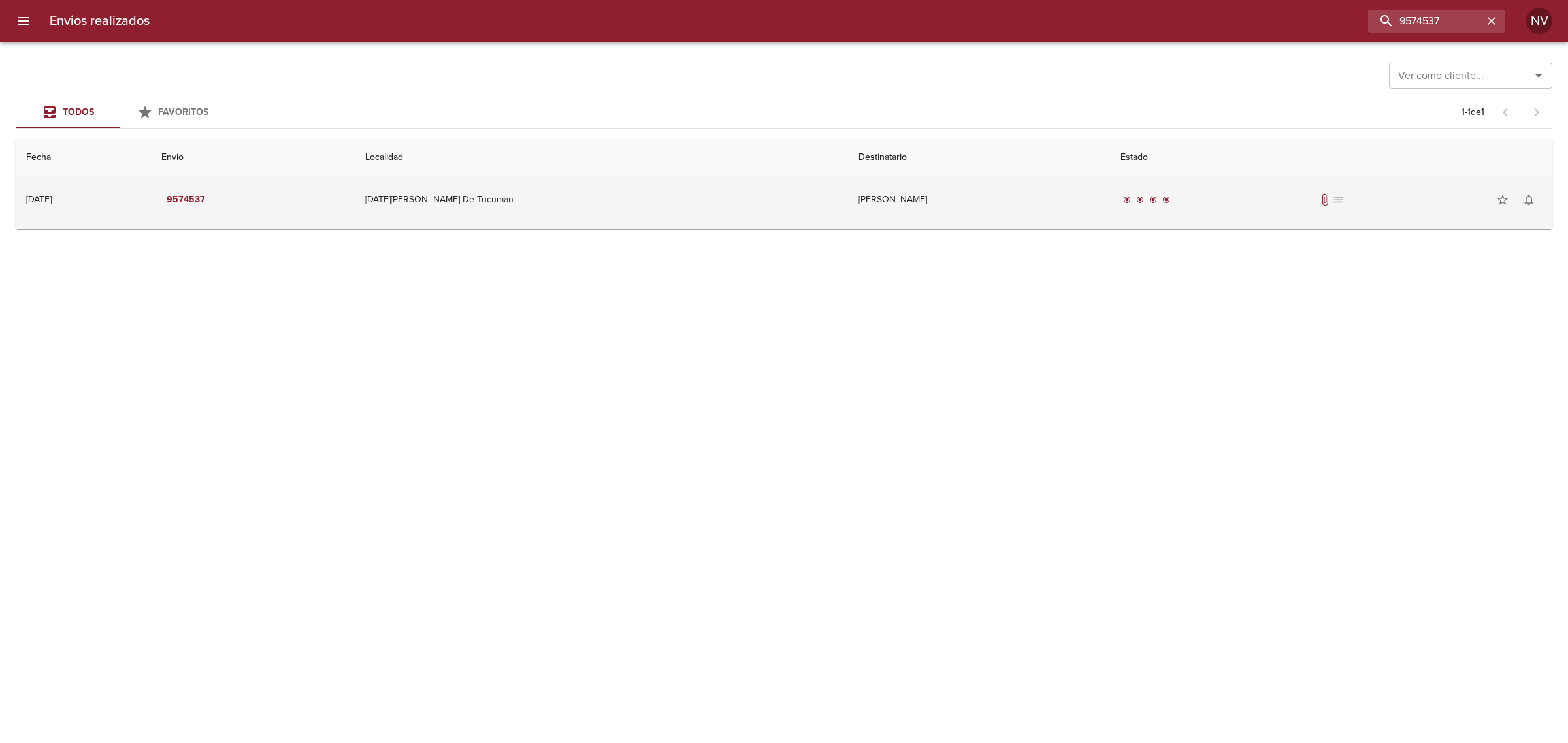
click at [1040, 210] on td "Maria Nieva" at bounding box center [979, 200] width 263 height 47
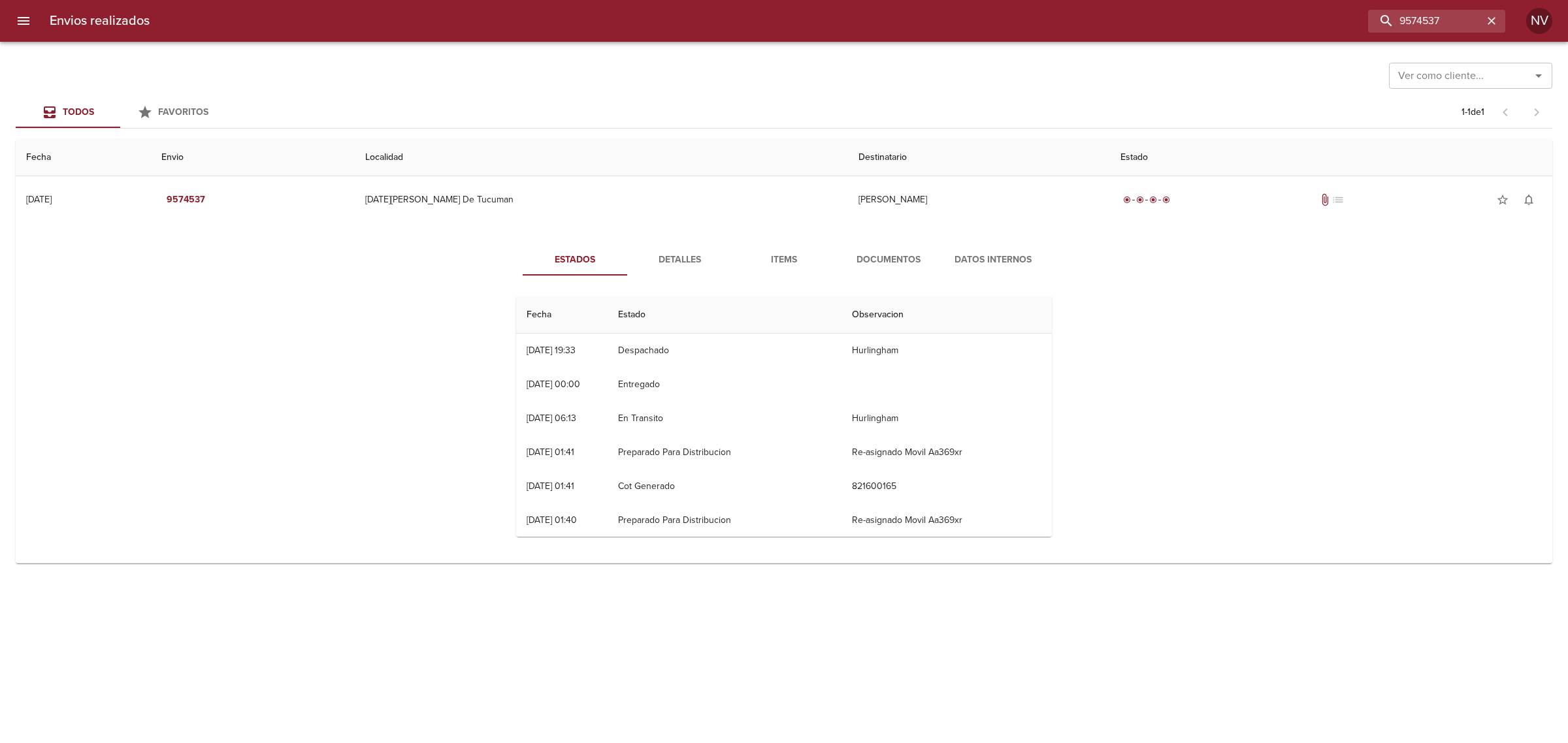
click at [1461, 40] on div "Envios realizados 9574537 NV" at bounding box center [784, 21] width 1568 height 42
click at [1458, 26] on input "9574537" at bounding box center [1399, 21] width 167 height 23
paste input "8523"
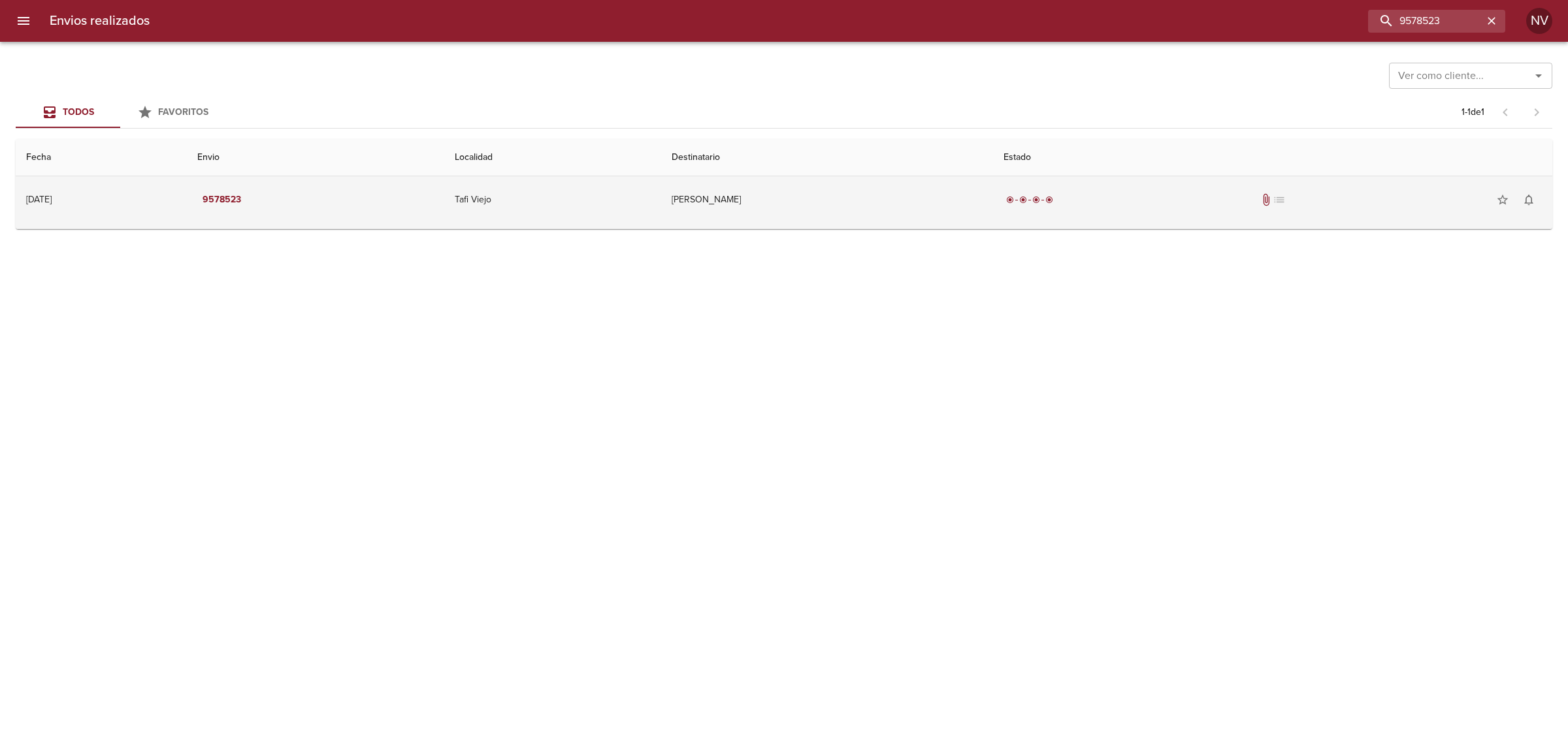
click at [1222, 206] on div "radio_button_checked radio_button_checked radio_button_checked radio_button_che…" at bounding box center [1272, 199] width 538 height 26
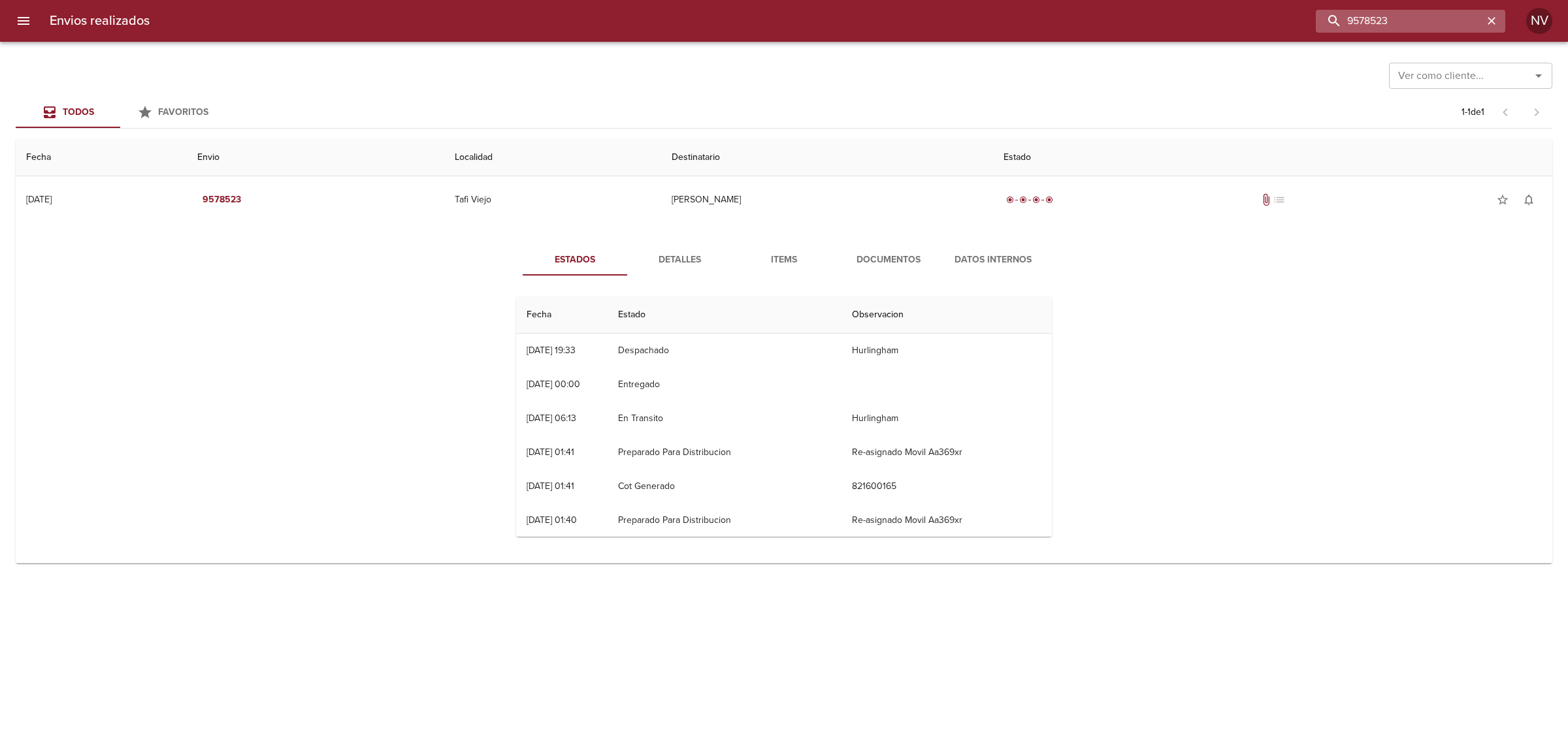
click at [1431, 20] on input "9578523" at bounding box center [1399, 21] width 167 height 23
click at [1431, 19] on input "9578523" at bounding box center [1399, 21] width 167 height 23
paste input "select * from Desp_trazabilidad WHERE guia IN ( 9574537, 9587298, 9578523, 9578…"
paste input "87338"
type input "9587338"
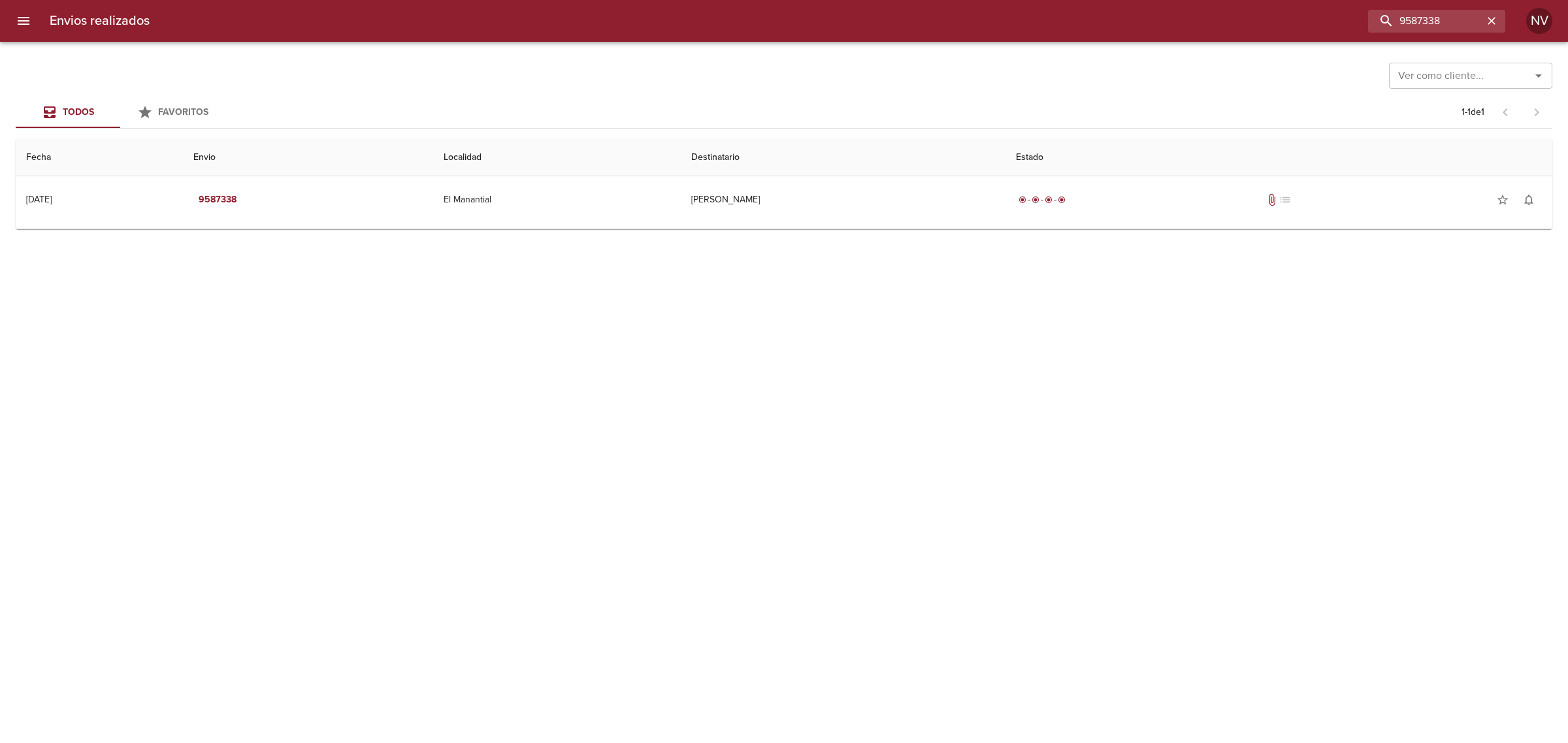
click at [1040, 230] on div "Ver como cliente... Ver como cliente... Todos Favoritos 1 - 1 de 1 Fecha Envio …" at bounding box center [784, 392] width 1568 height 701
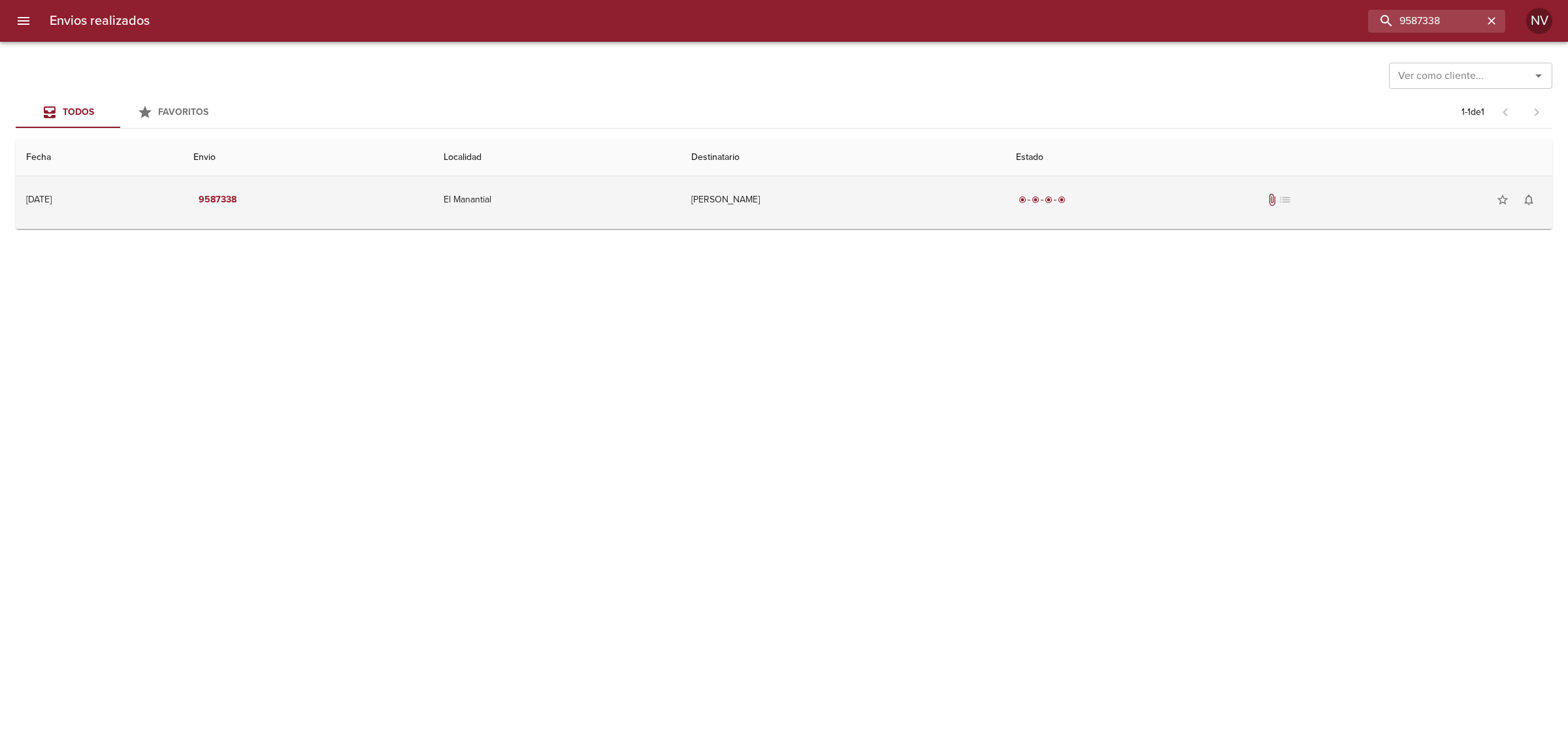
click at [986, 212] on td "Milagro Belen Pachec" at bounding box center [843, 200] width 325 height 47
